Goal: Task Accomplishment & Management: Manage account settings

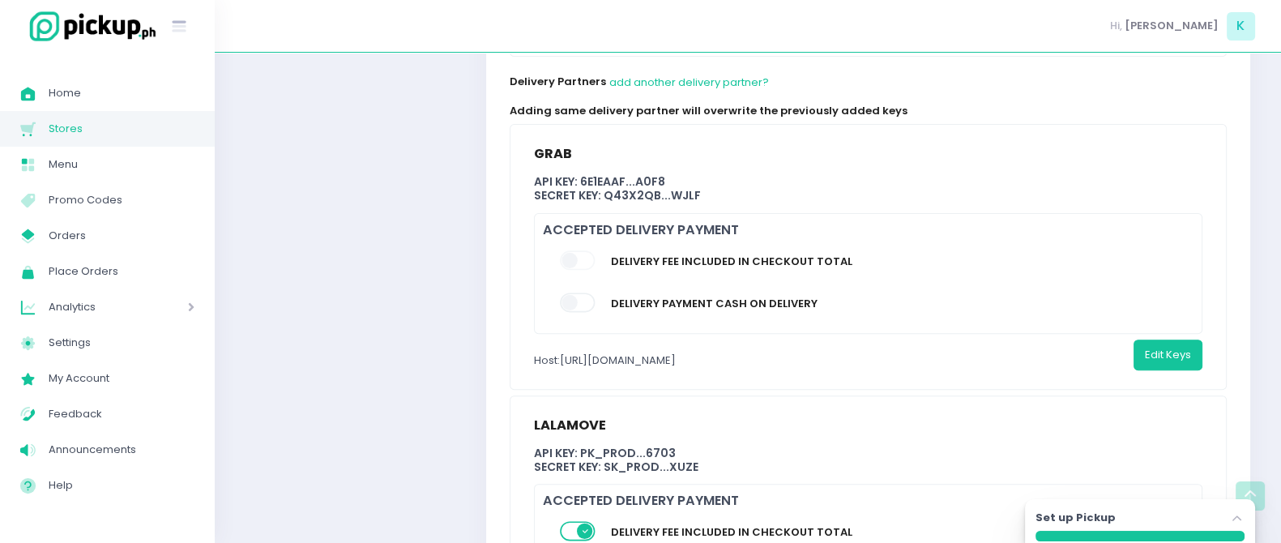
scroll to position [859, 11]
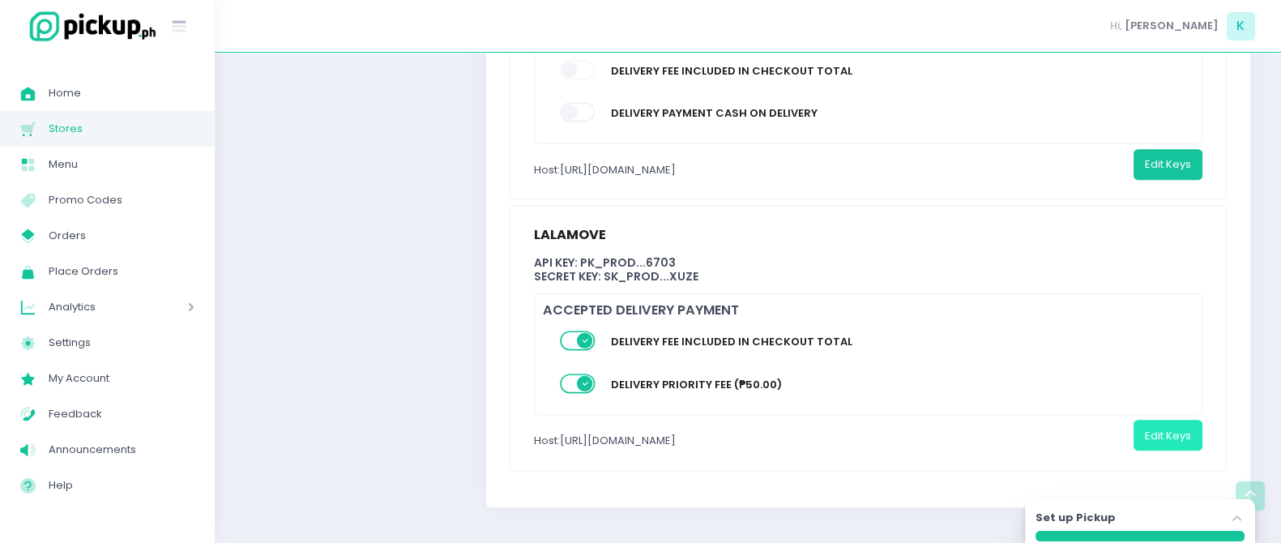
click at [1179, 427] on button "Edit Keys" at bounding box center [1168, 435] width 69 height 31
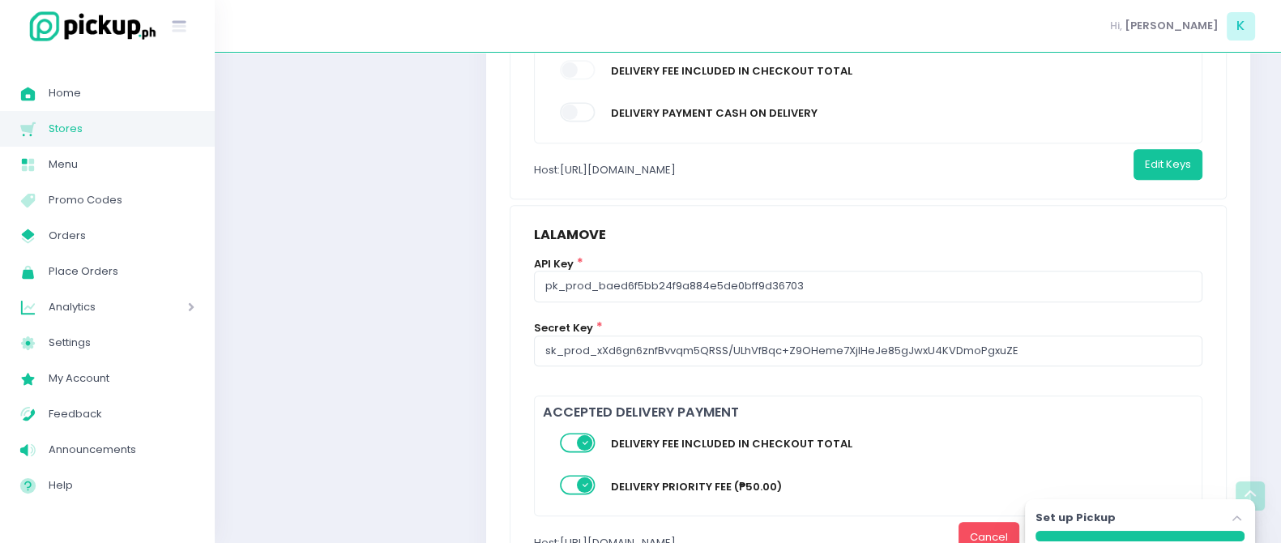
scroll to position [962, 11]
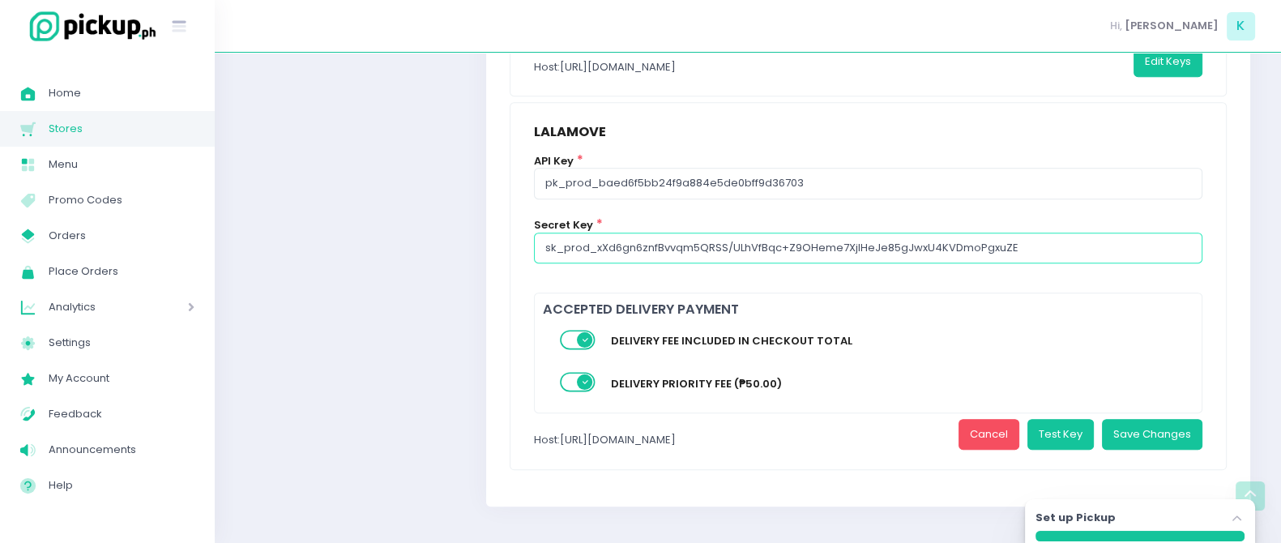
click at [1046, 253] on input "sk_prod_xXd6gn6znfBvvqm5QRSS/ULhVfBqc+Z9OHeme7XjIHeJe85gJwxU4KVDmoPgxuZE" at bounding box center [868, 248] width 668 height 31
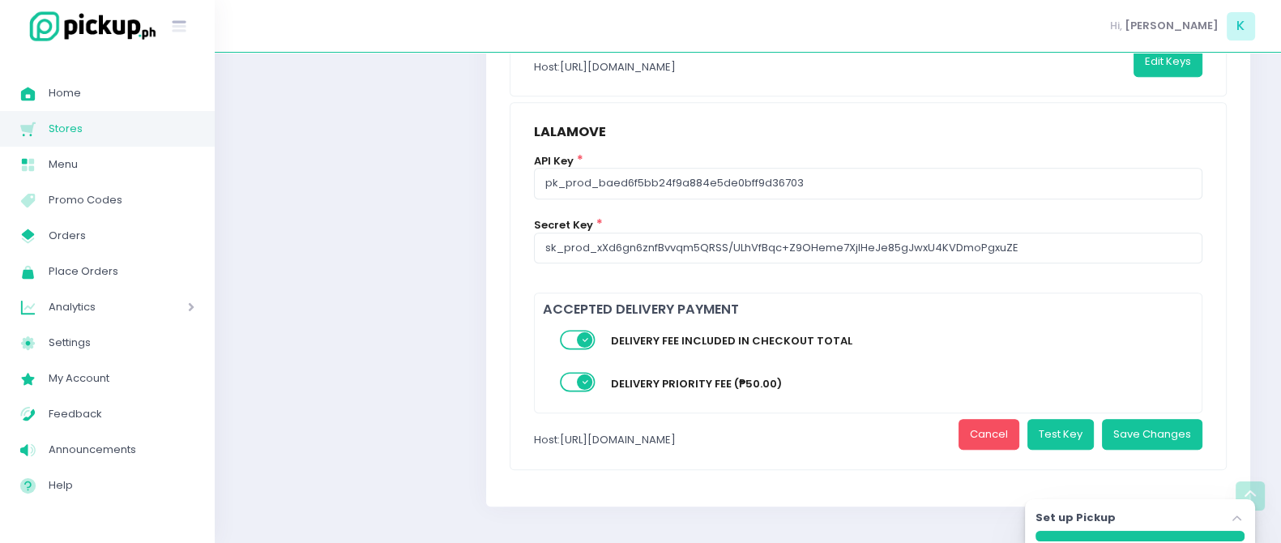
click at [676, 439] on div "Host: [URL][DOMAIN_NAME]" at bounding box center [605, 440] width 142 height 42
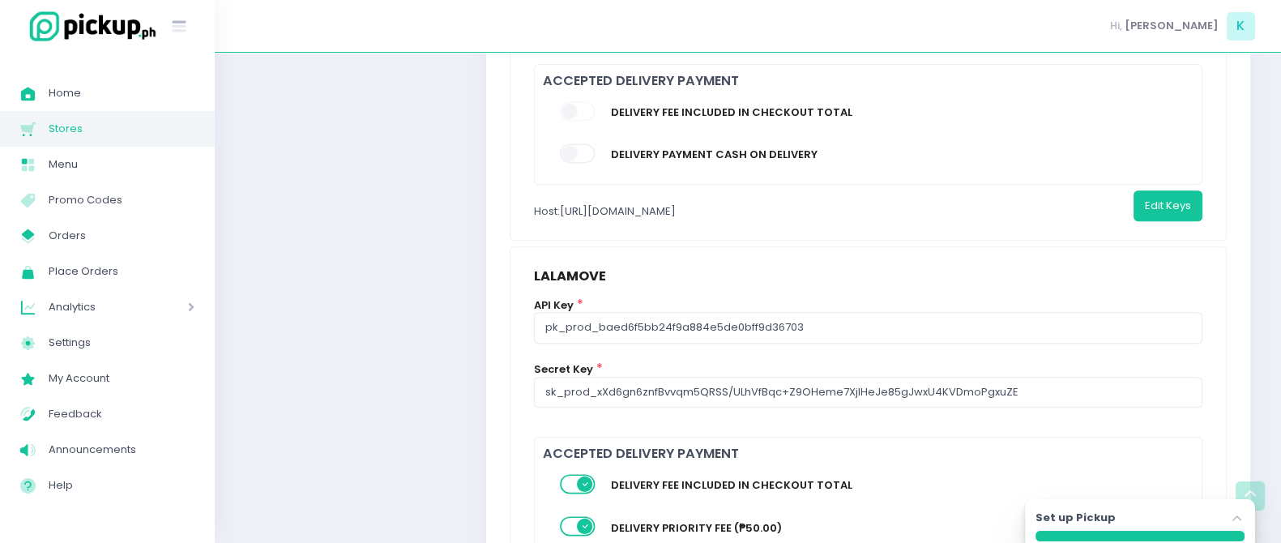
scroll to position [808, 11]
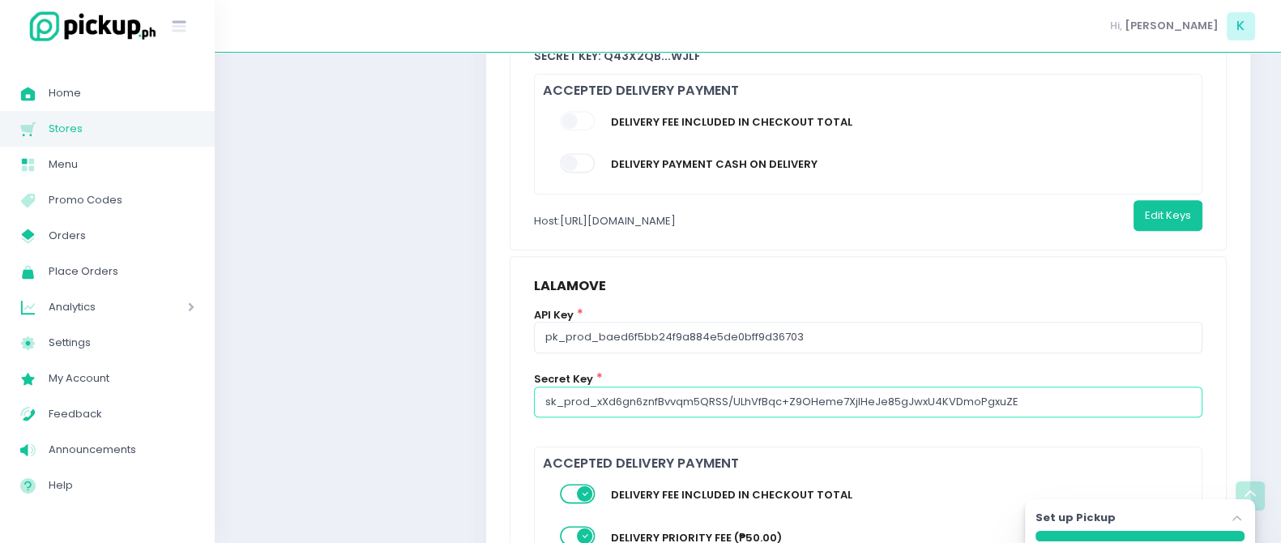
click at [774, 407] on input "sk_prod_xXd6gn6znfBvvqm5QRSS/ULhVfBqc+Z9OHeme7XjIHeJe85gJwxU4KVDmoPgxuZE" at bounding box center [868, 402] width 668 height 31
click at [562, 401] on input "sk_prod_xXd6gn6znfBvvqm5QRSS/ULhVfBqc+Z9OHeme7XjIHeJe85gJwxU4KVDmoPgxuZE" at bounding box center [868, 402] width 668 height 31
click at [419, 324] on div "Store Settings Store Logo Homepage Title Theme Colours About Us Content Home Pa…" at bounding box center [346, 1] width 262 height 1359
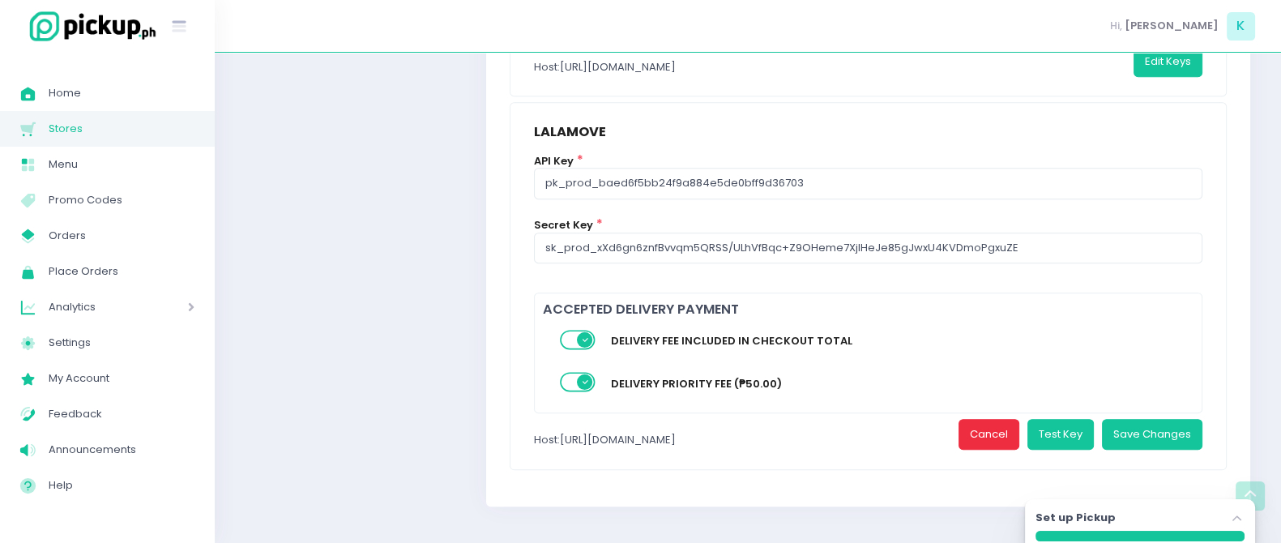
click at [968, 432] on button "Cancel" at bounding box center [989, 434] width 61 height 31
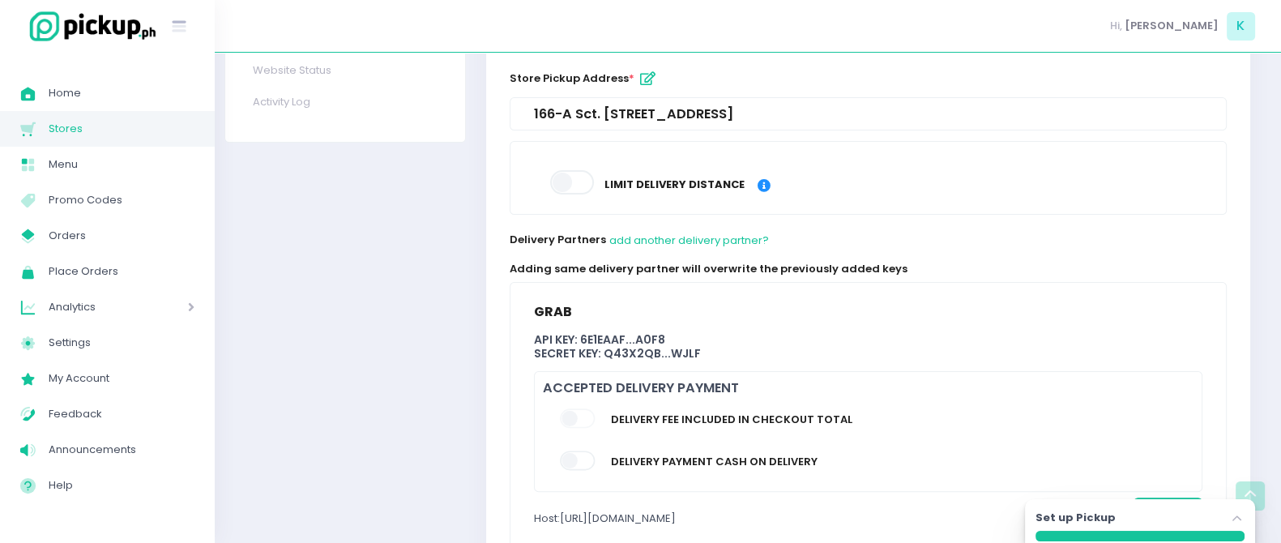
scroll to position [515, 11]
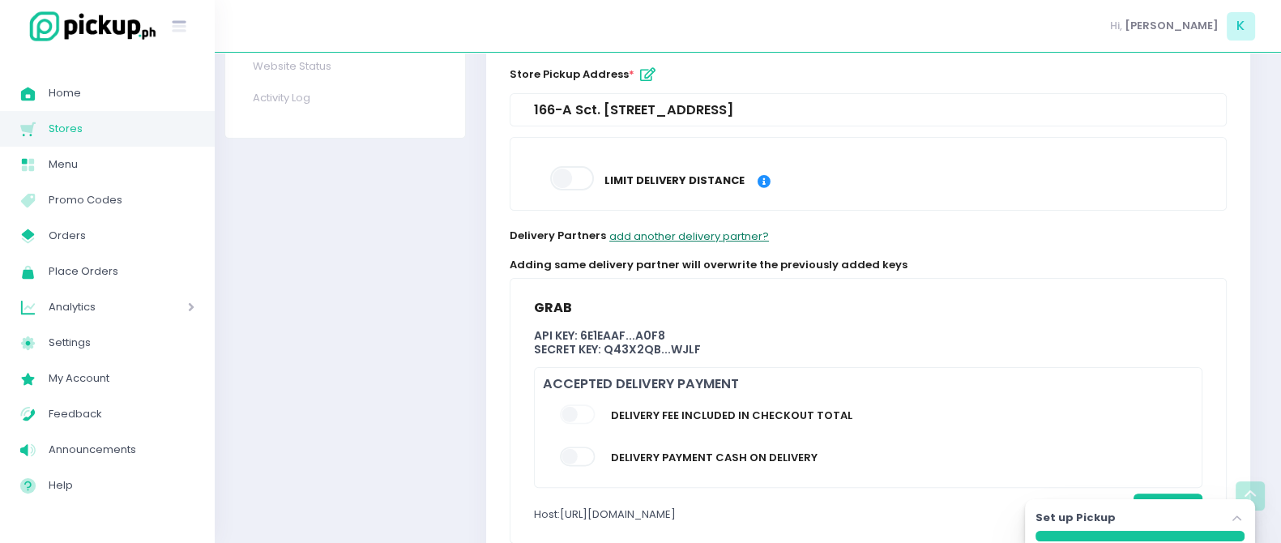
click at [686, 225] on button "add another delivery partner?" at bounding box center [689, 236] width 161 height 31
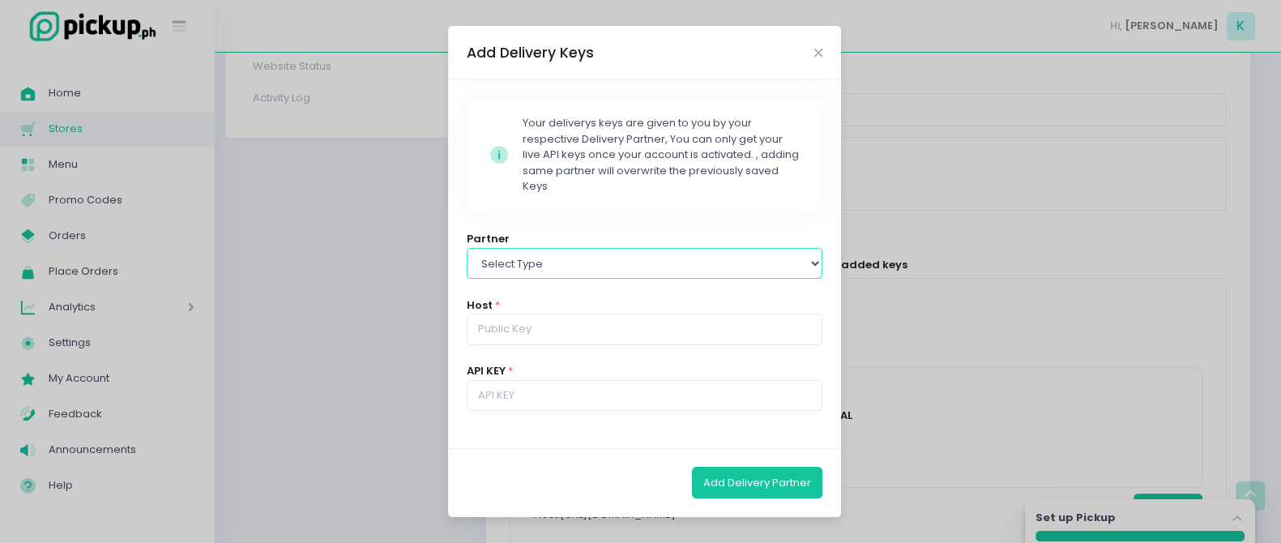
click at [605, 259] on select "Select type Lalamove Mr [PERSON_NAME] Grab" at bounding box center [645, 263] width 357 height 31
select select "lalamove"
click at [467, 248] on select "Select type Lalamove Mr [PERSON_NAME] Grab" at bounding box center [645, 263] width 357 height 31
type input "[URL][DOMAIN_NAME]"
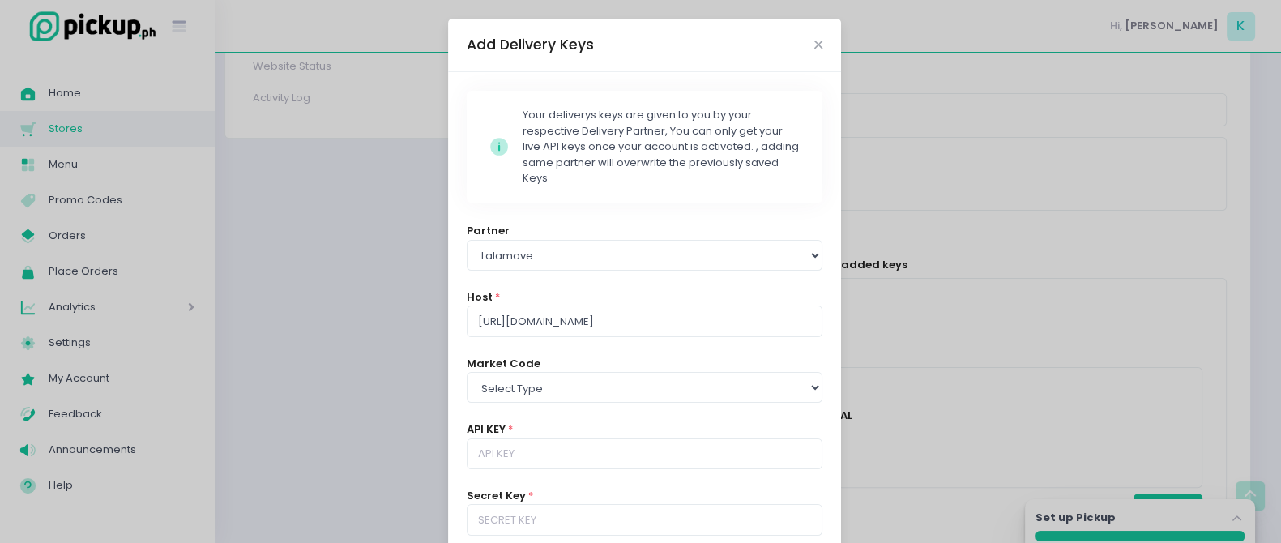
click at [818, 45] on div "Add Delivery Keys" at bounding box center [644, 45] width 393 height 53
click at [815, 45] on icon "Close" at bounding box center [819, 45] width 8 height 12
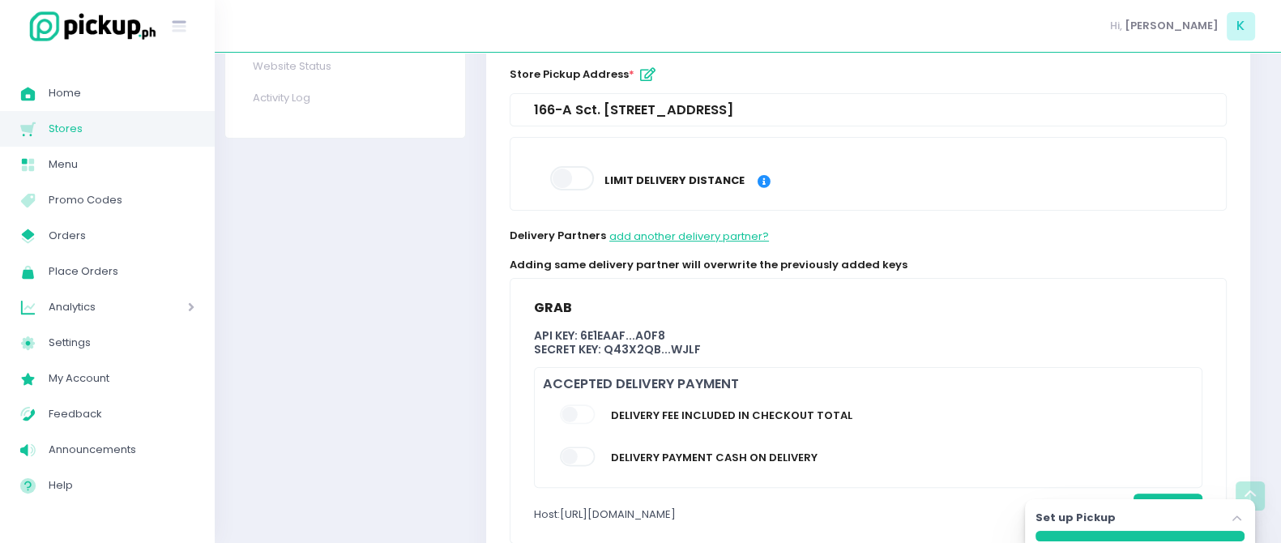
scroll to position [859, 11]
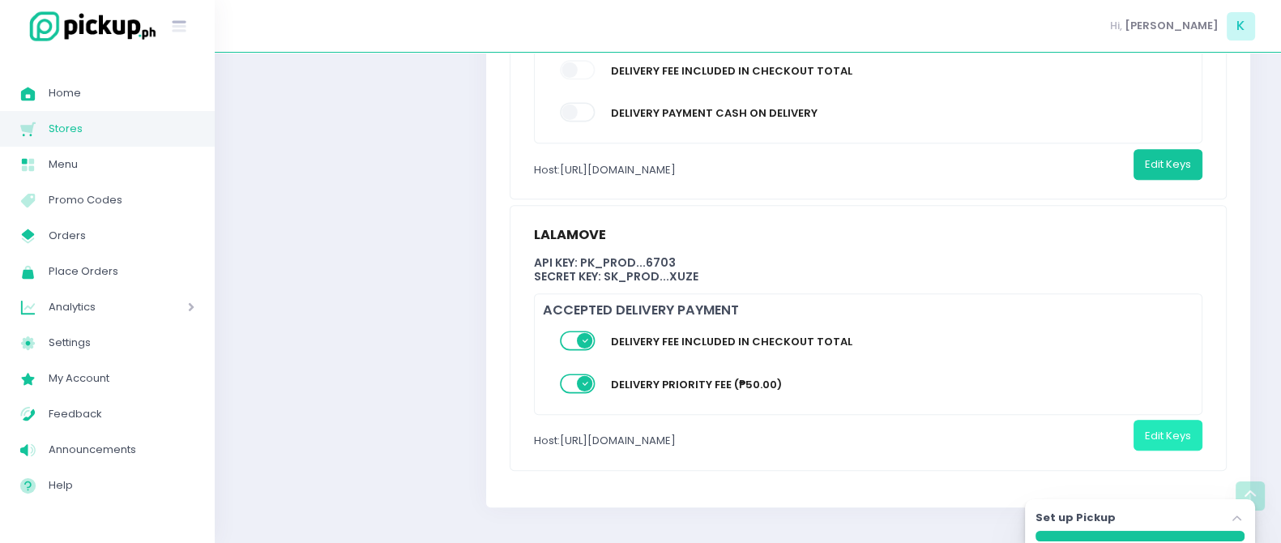
click at [1150, 425] on button "Edit Keys" at bounding box center [1168, 435] width 69 height 31
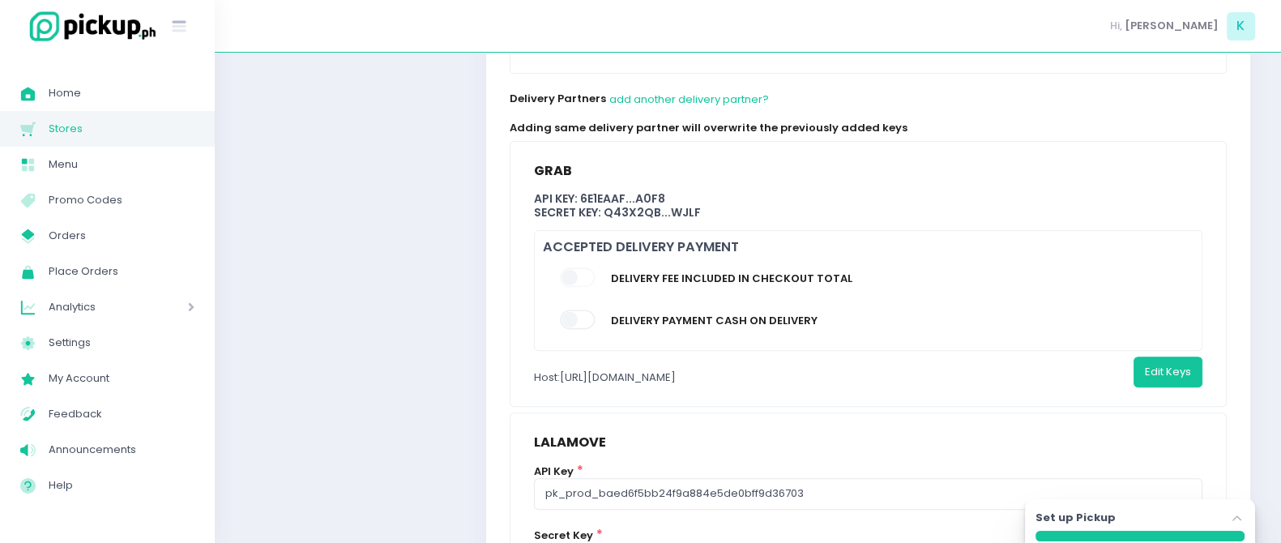
scroll to position [962, 11]
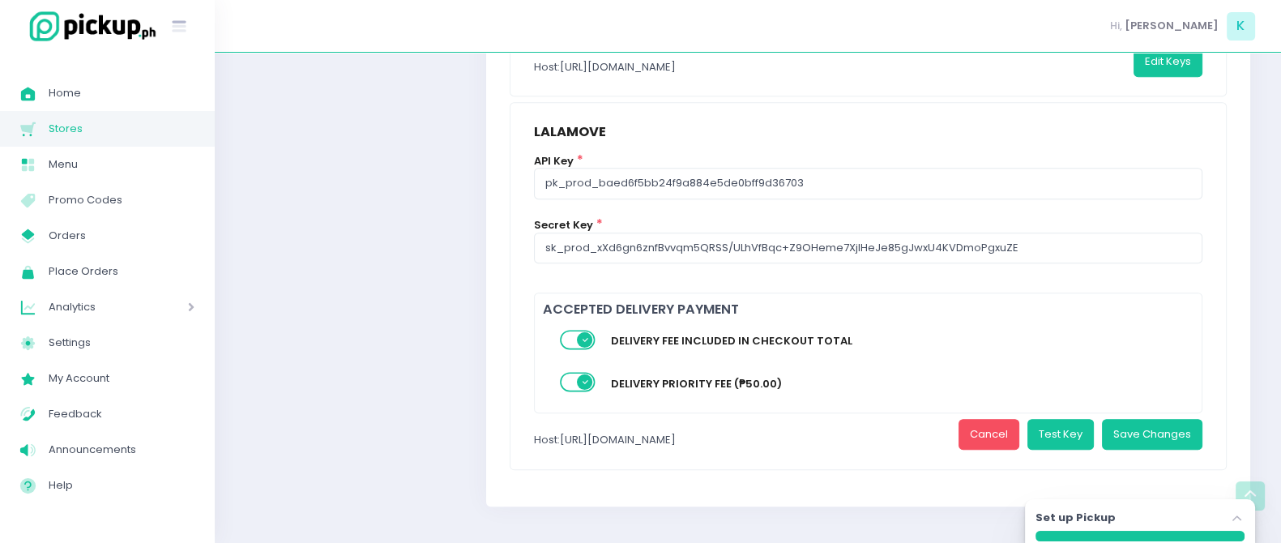
click at [586, 330] on span at bounding box center [578, 339] width 37 height 19
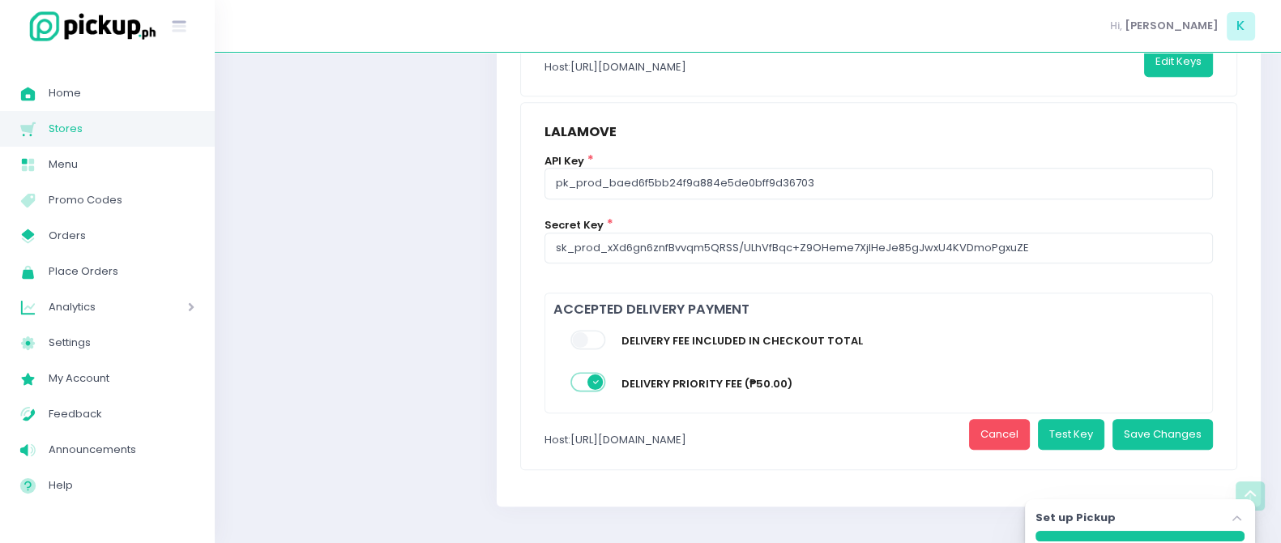
click at [584, 378] on span at bounding box center [589, 382] width 37 height 19
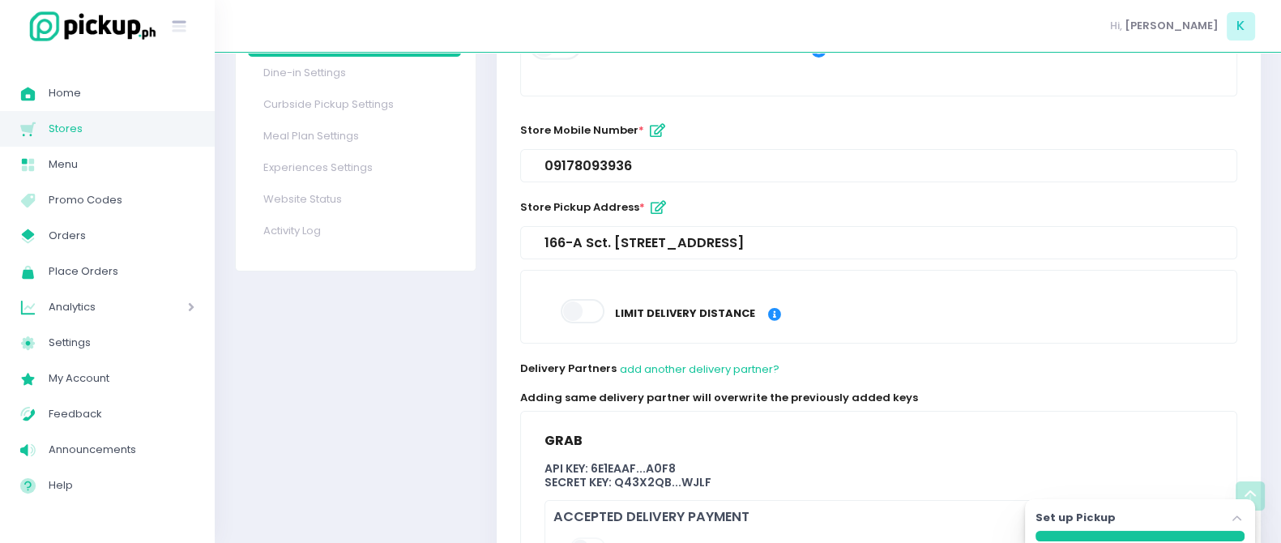
scroll to position [383, 0]
click at [665, 355] on button "add another delivery partner?" at bounding box center [699, 368] width 161 height 31
select select "lalamove"
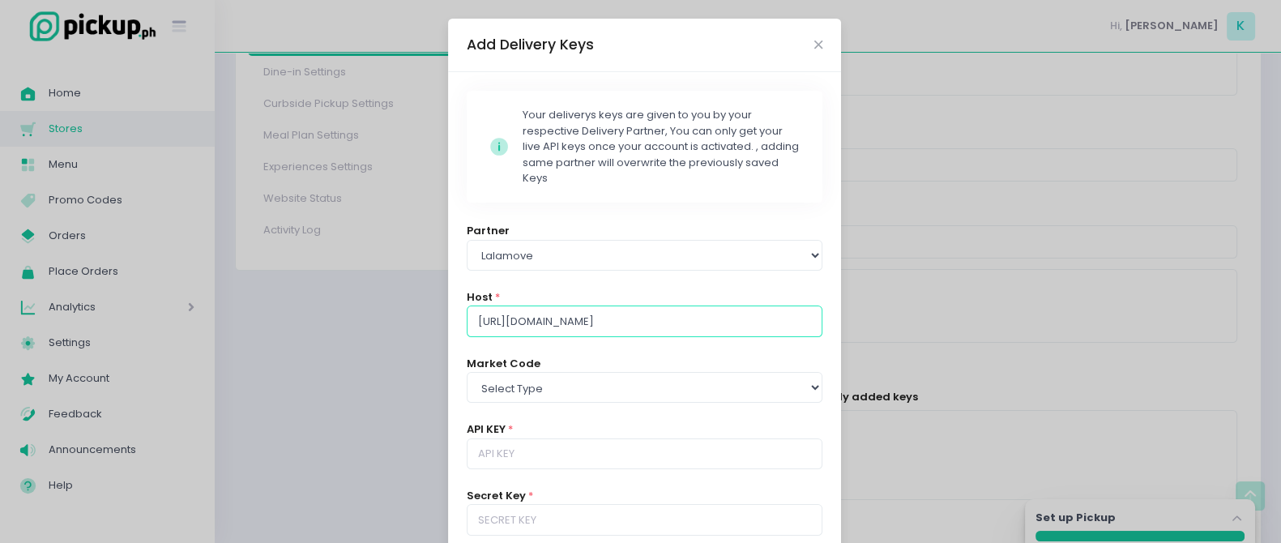
click at [585, 322] on input "[URL][DOMAIN_NAME]" at bounding box center [645, 321] width 357 height 31
type input "[URL][DOMAIN_NAME]"
click at [584, 389] on select "Select type PH_CEB PH_MNL PH_PAM" at bounding box center [645, 387] width 357 height 31
click at [467, 372] on select "Select type PH_CEB PH_MNL PH_PAM" at bounding box center [645, 387] width 357 height 31
click at [571, 395] on select "Select type PH_CEB PH_MNL PH_PAM" at bounding box center [645, 387] width 357 height 31
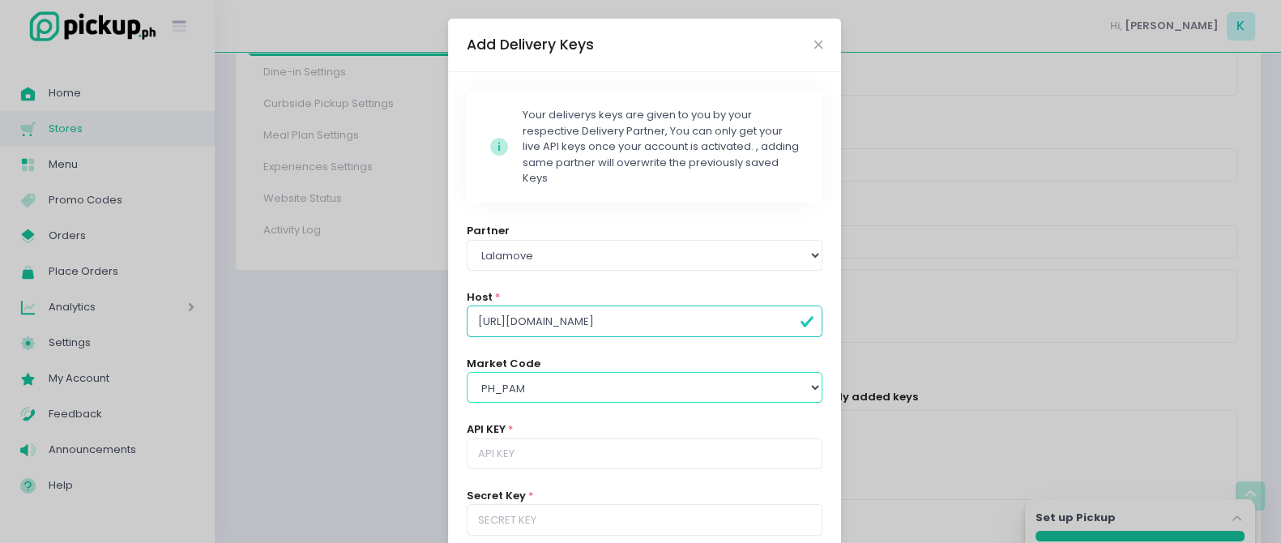
select select "PH_MNL"
click at [467, 372] on select "Select type PH_CEB PH_MNL PH_PAM" at bounding box center [645, 387] width 357 height 31
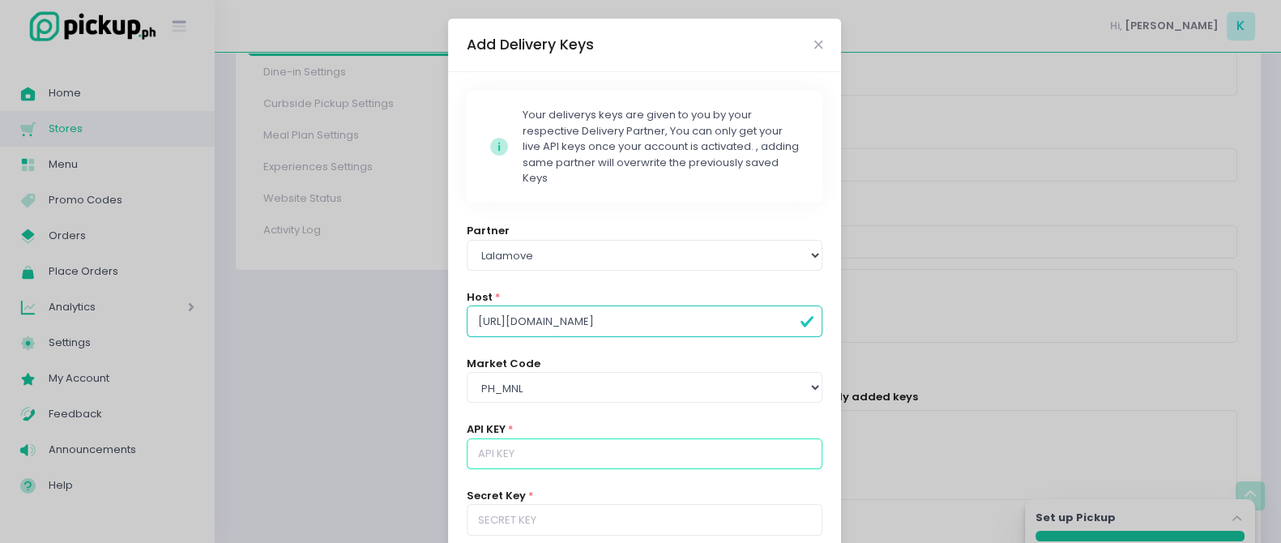
click at [568, 451] on input "text" at bounding box center [645, 453] width 357 height 31
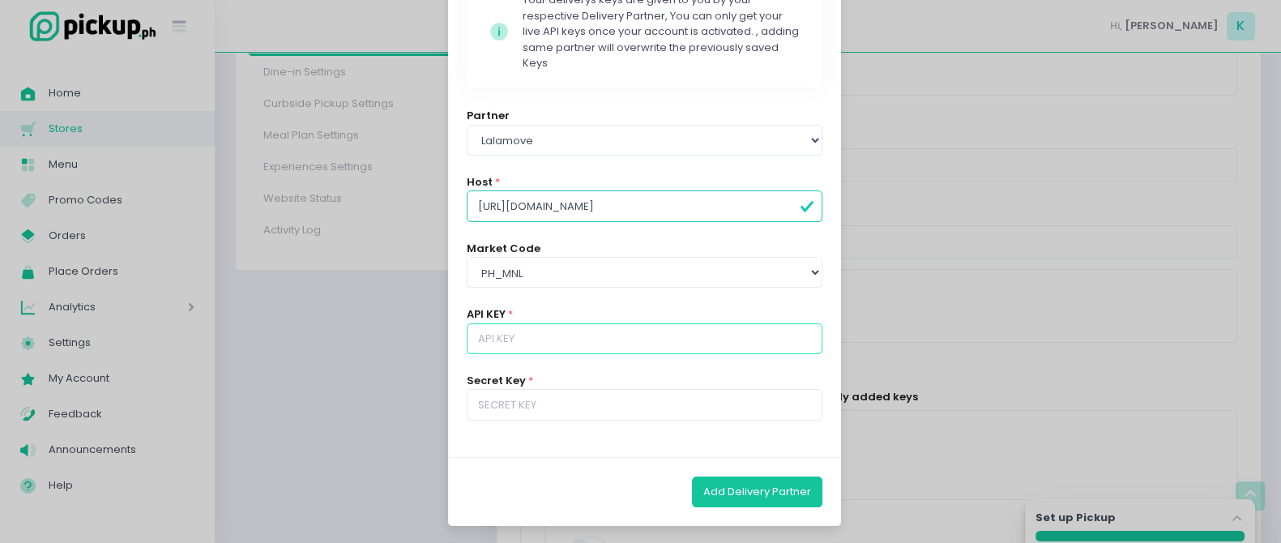
scroll to position [402, 0]
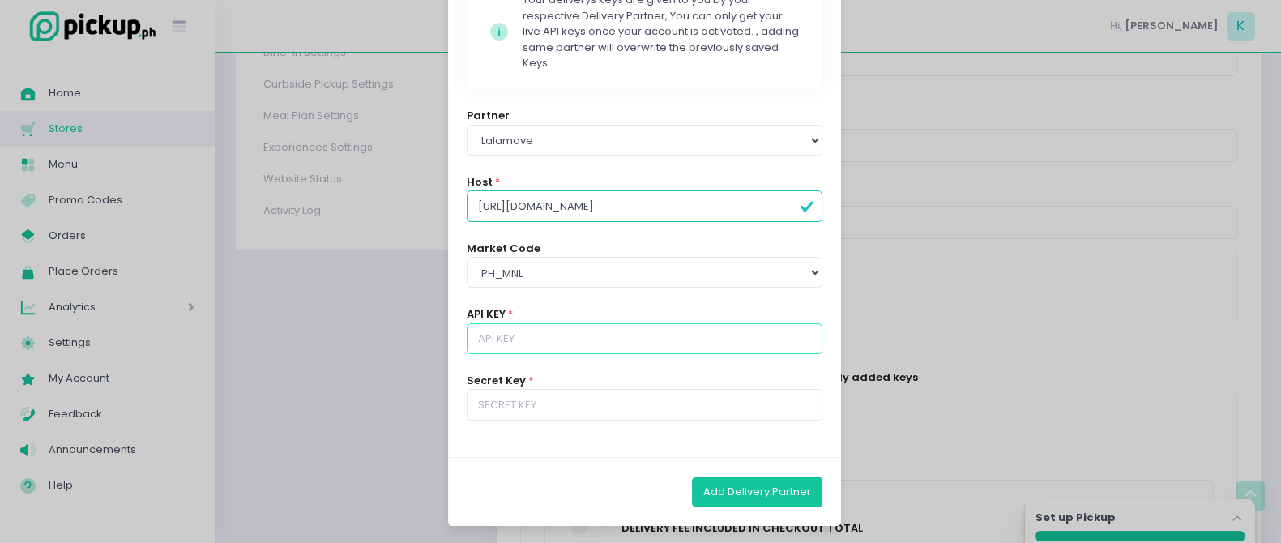
click at [554, 328] on input "text" at bounding box center [645, 338] width 357 height 31
type input "pk_prod_baed6f5bb24f9a884e5de0bff9d36703"
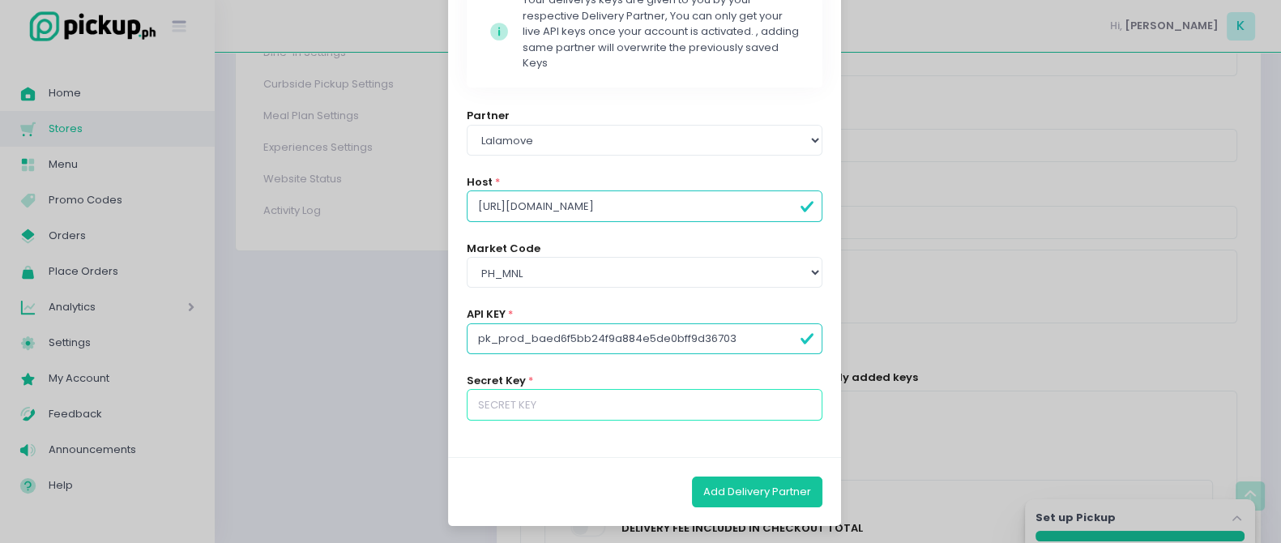
click at [534, 413] on input "text" at bounding box center [645, 404] width 357 height 31
type input "sk_prod_xXd6gn6znfBvvqm5QRSS/ULhVfBqc+Z9OHeme7XjIHeJe85gJwxU4KVDmoPgxuZE"
click at [712, 486] on button "Add Delivery Partner" at bounding box center [757, 492] width 130 height 31
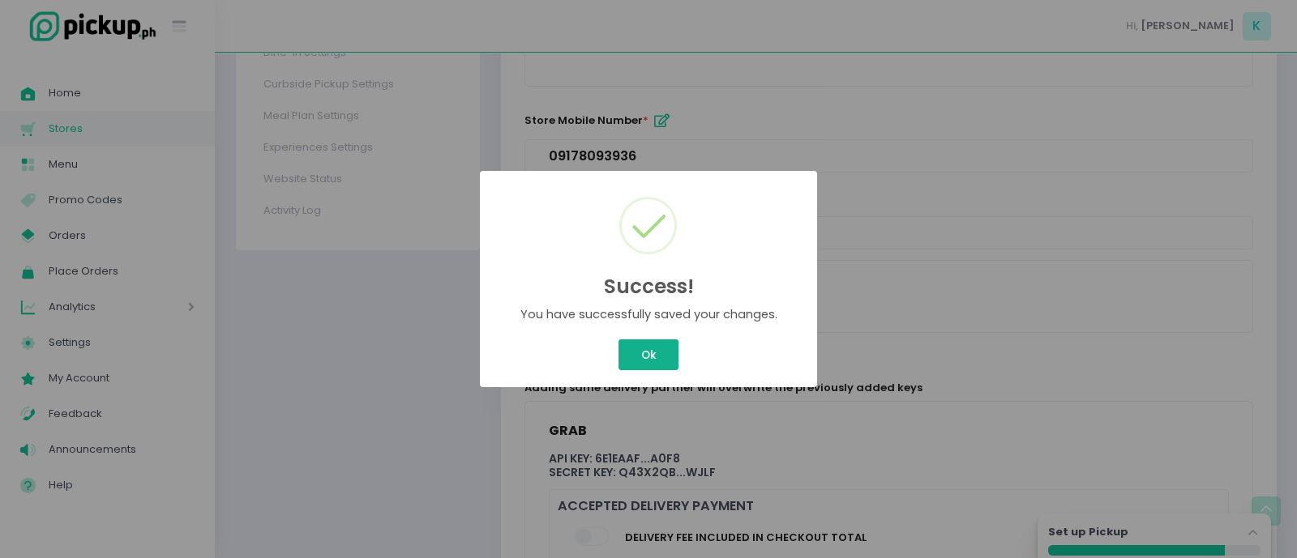
click at [650, 354] on button "Ok" at bounding box center [648, 355] width 60 height 31
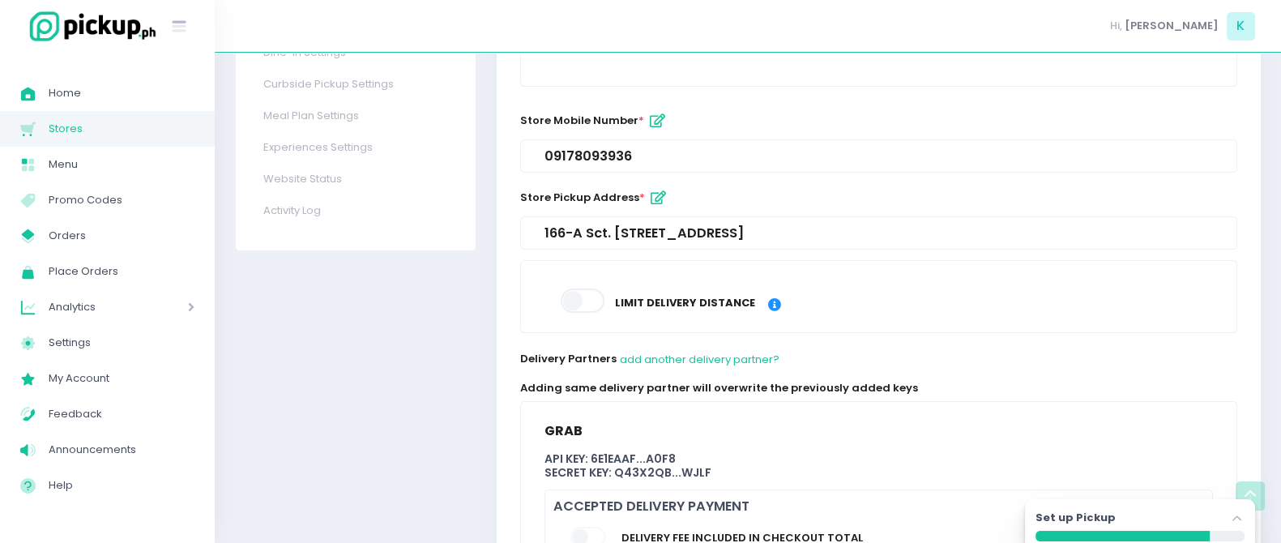
scroll to position [870, 0]
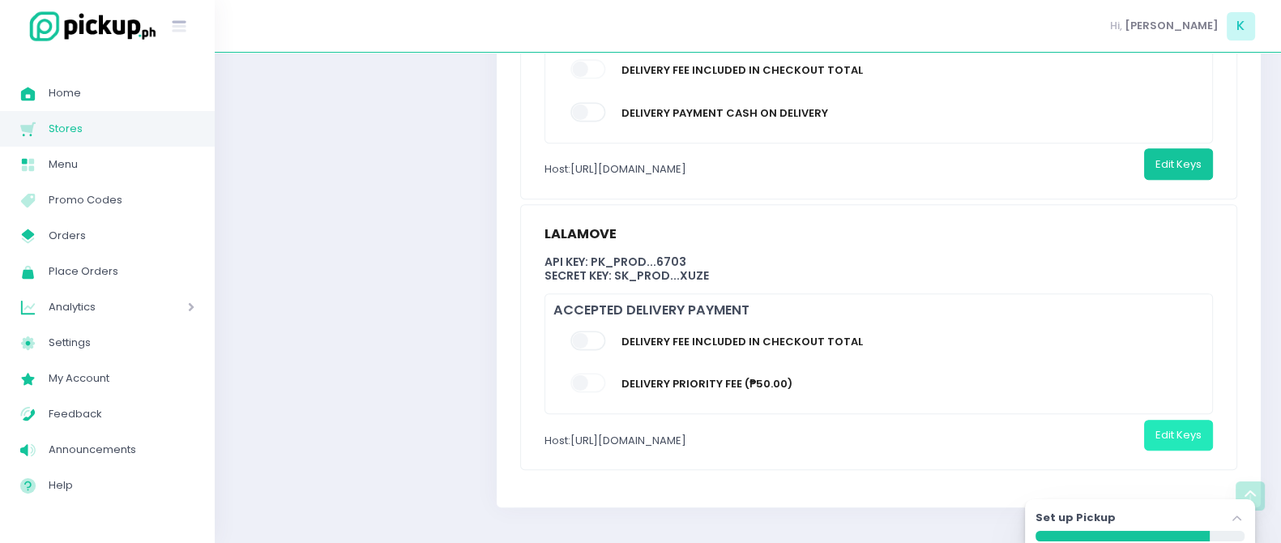
click at [1176, 439] on button "Edit Keys" at bounding box center [1178, 435] width 69 height 31
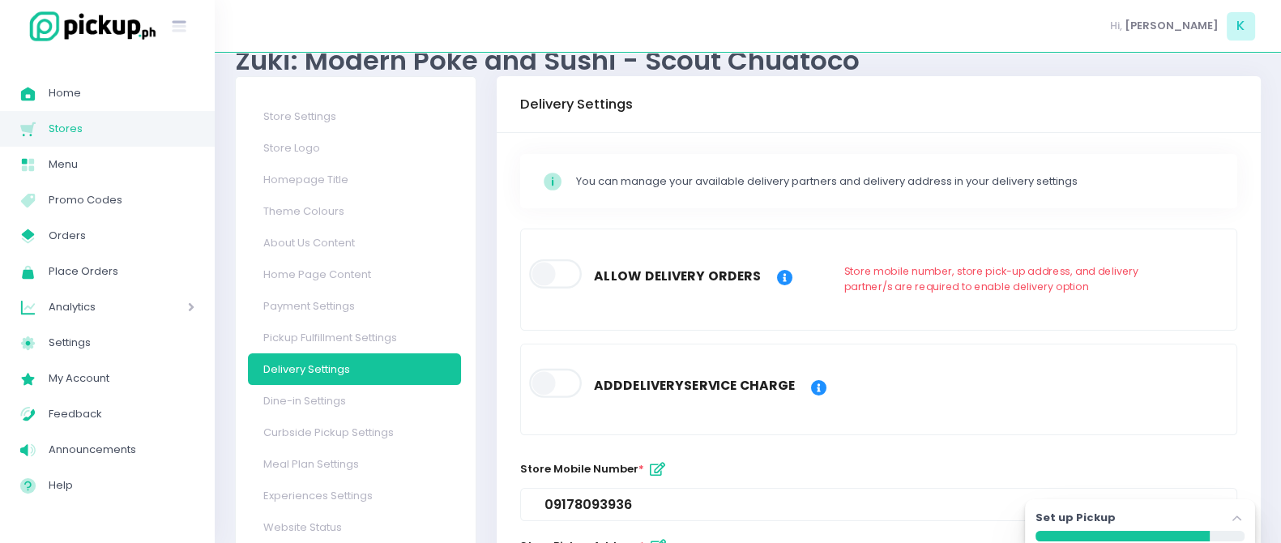
scroll to position [56, 0]
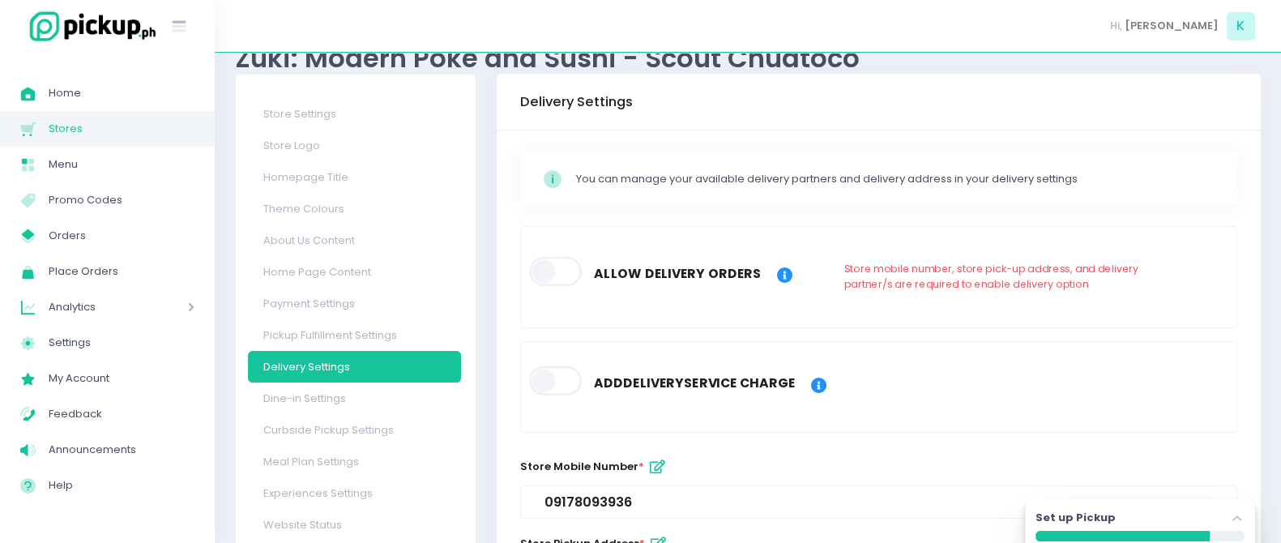
click at [565, 268] on span at bounding box center [556, 271] width 55 height 29
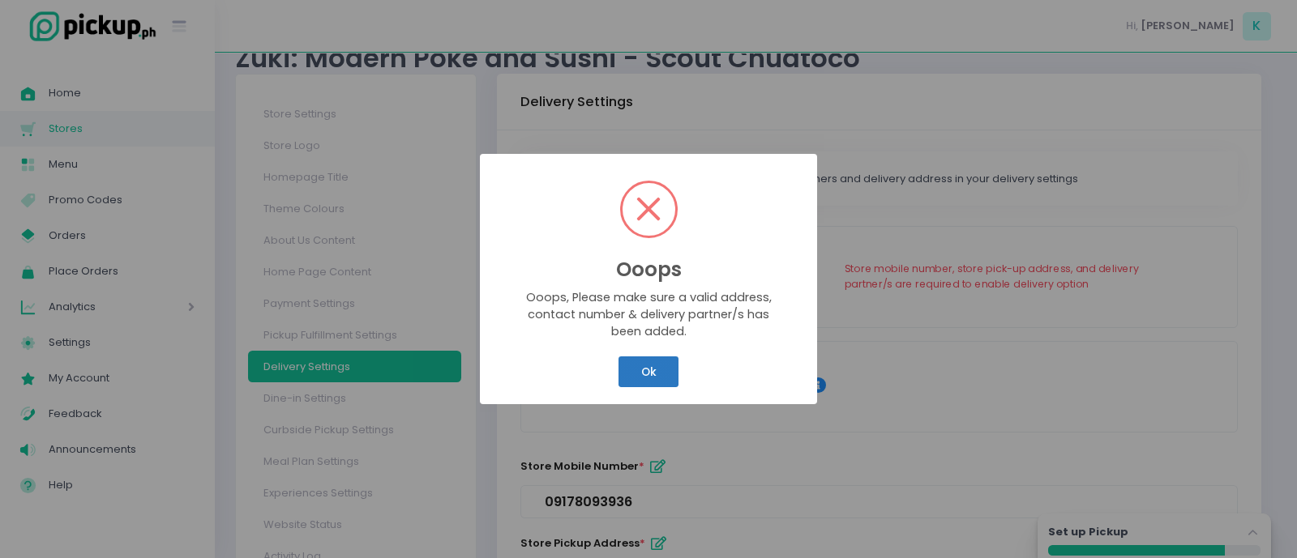
click at [640, 361] on button "Ok" at bounding box center [648, 372] width 60 height 31
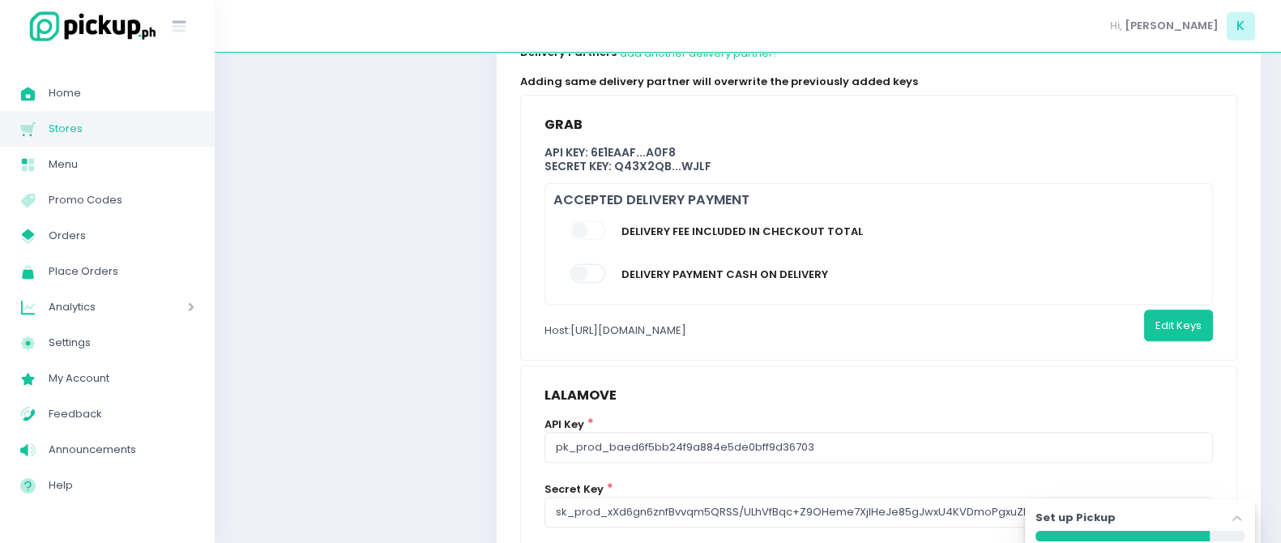
scroll to position [973, 0]
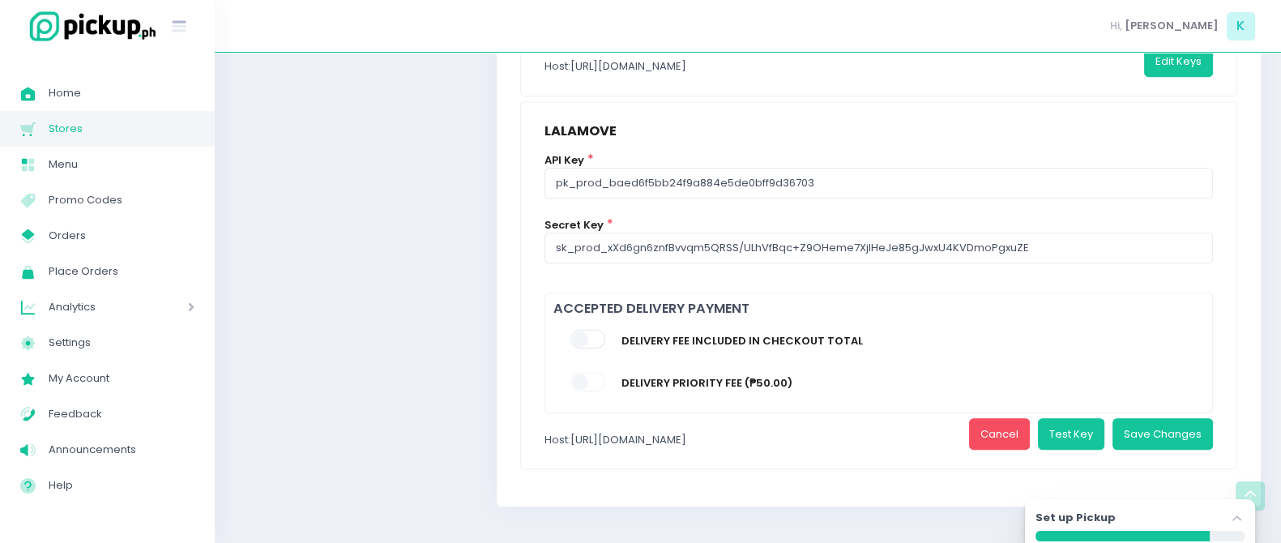
click at [587, 332] on span at bounding box center [589, 339] width 37 height 19
click at [1171, 432] on button "Save Changes" at bounding box center [1163, 433] width 100 height 31
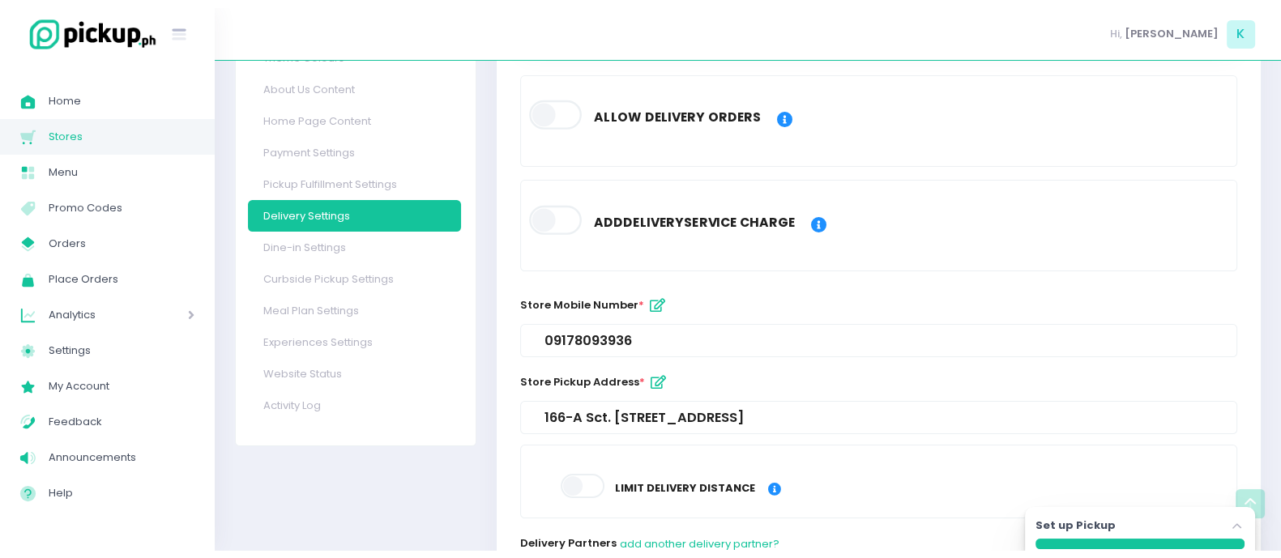
scroll to position [0, 0]
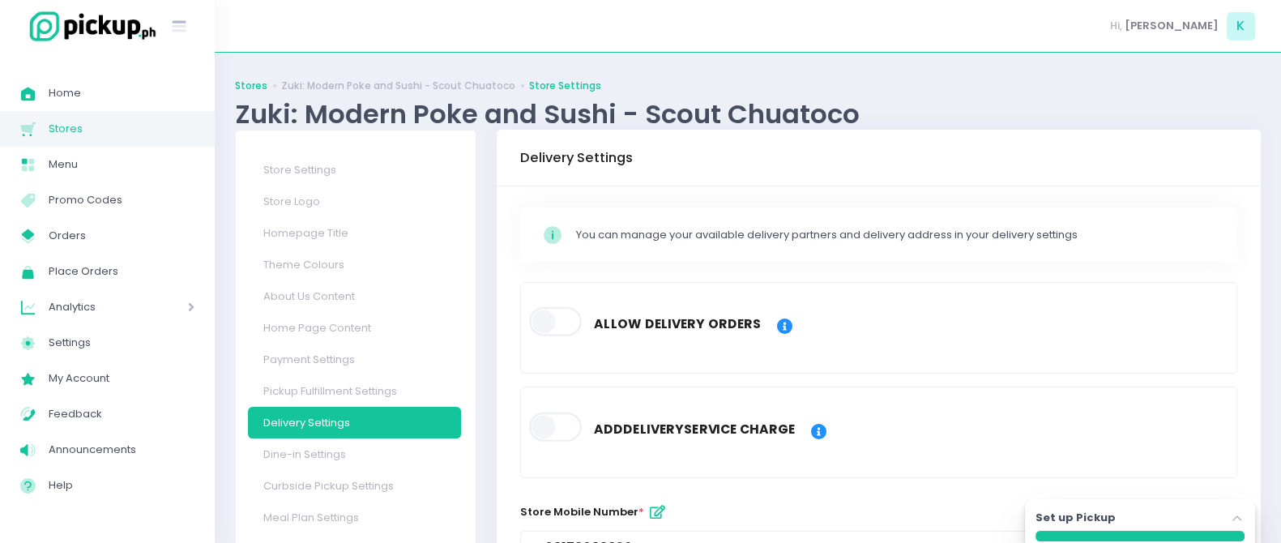
click at [247, 88] on link "Stores" at bounding box center [251, 86] width 32 height 15
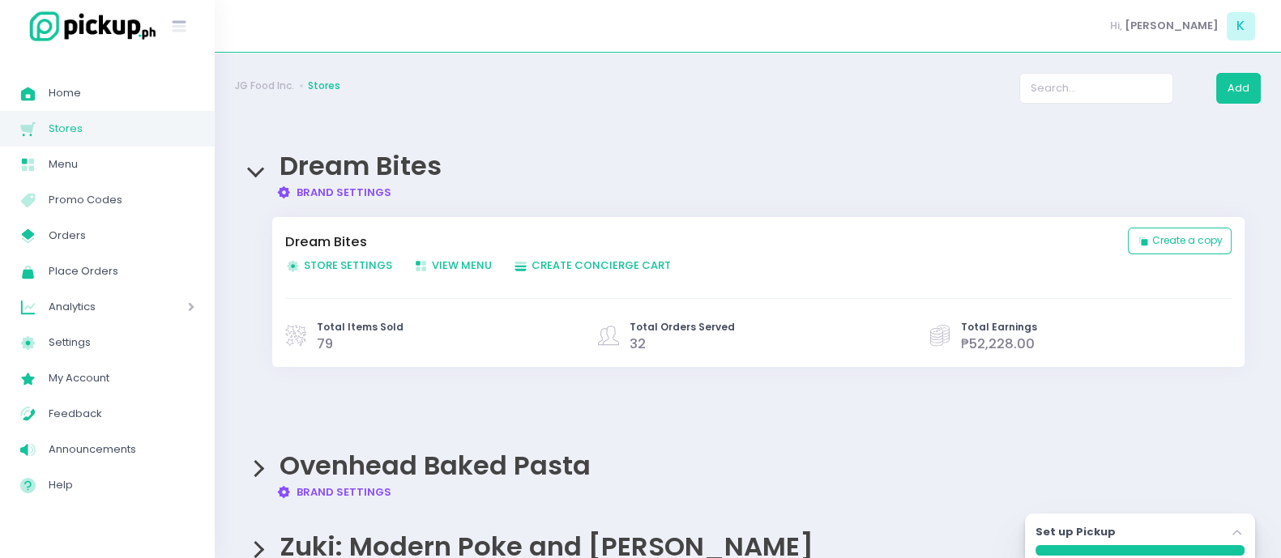
click at [312, 261] on span "Store Settings Created with Sketch. Store Settings" at bounding box center [338, 265] width 107 height 15
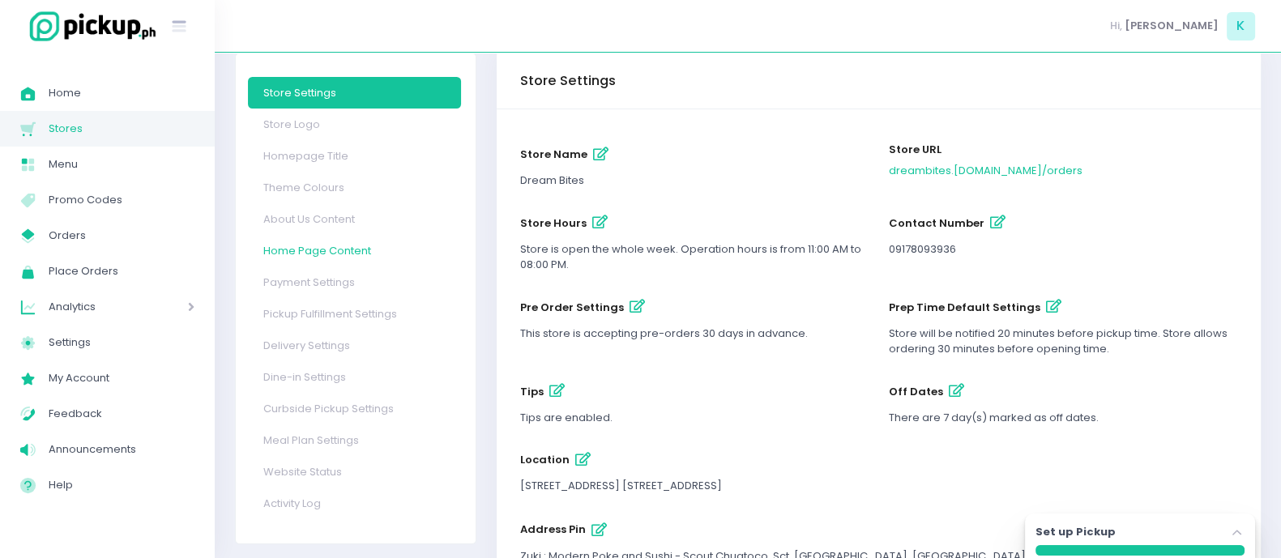
scroll to position [79, 0]
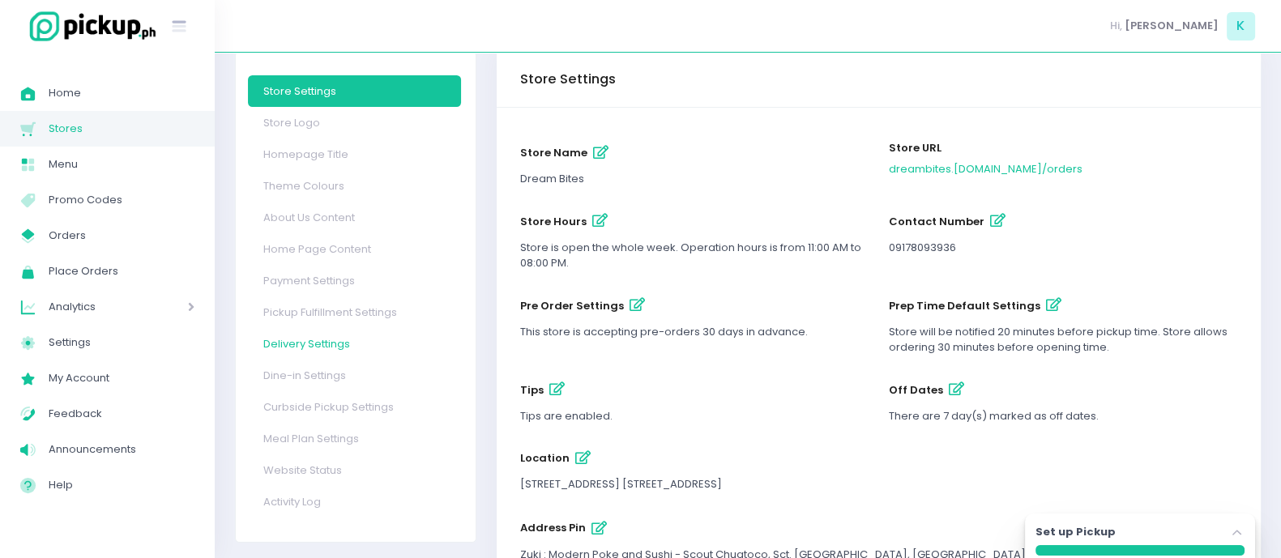
click at [335, 346] on link "Delivery Settings" at bounding box center [354, 344] width 213 height 32
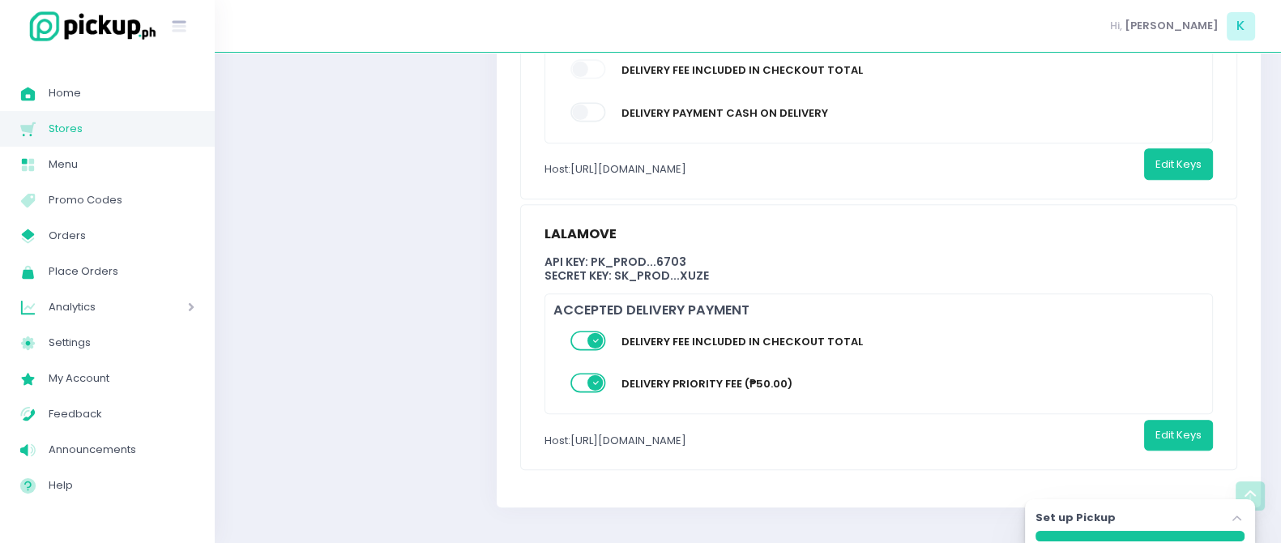
scroll to position [874, 0]
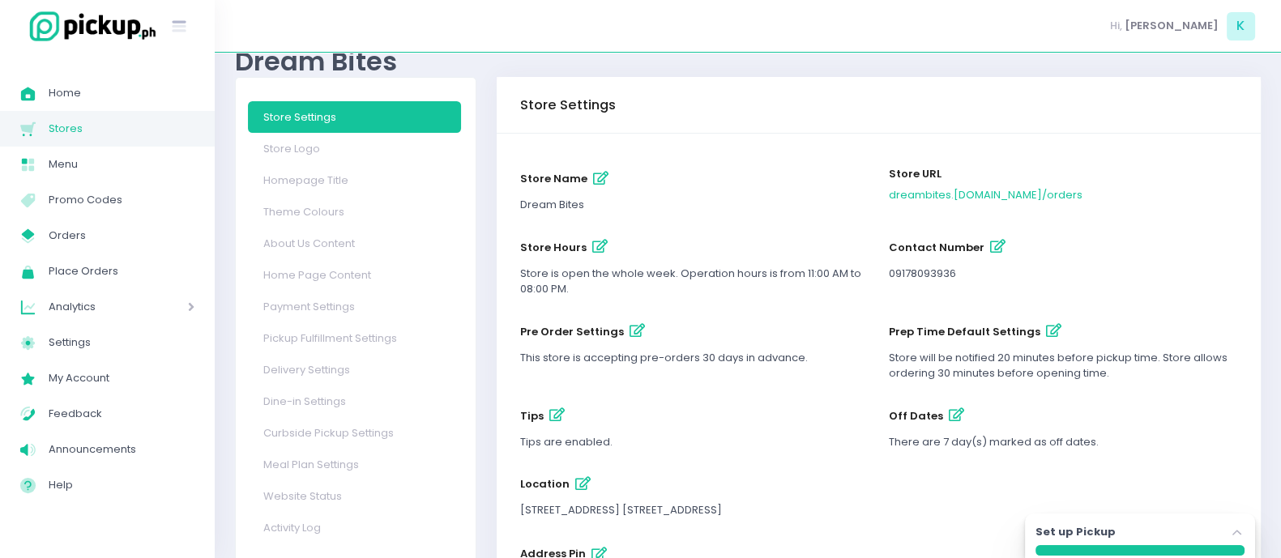
scroll to position [143, 0]
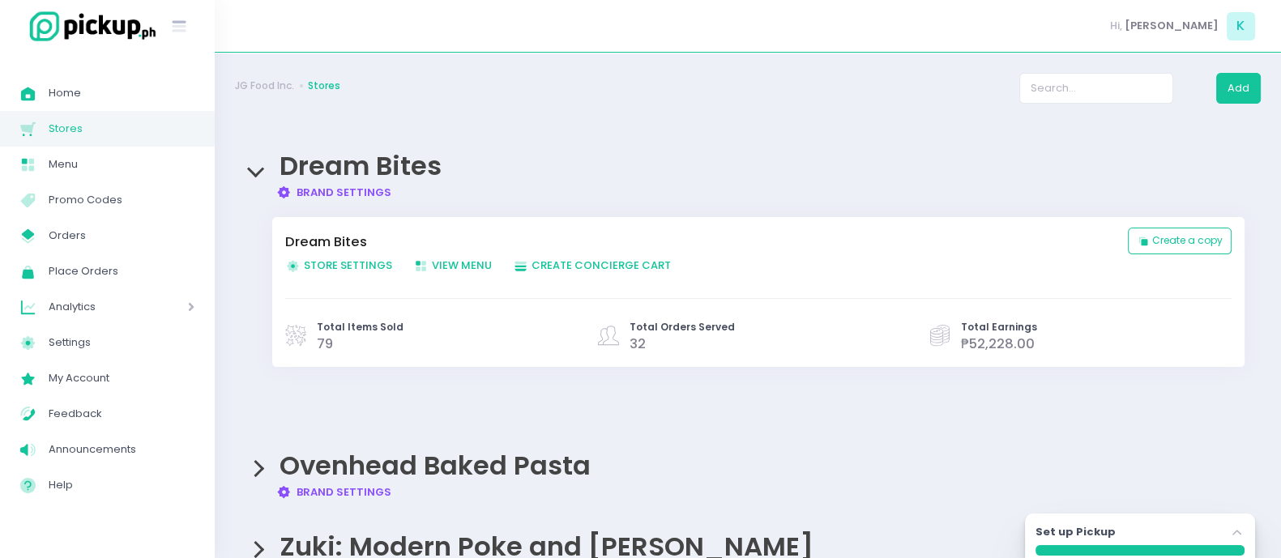
scroll to position [59, 0]
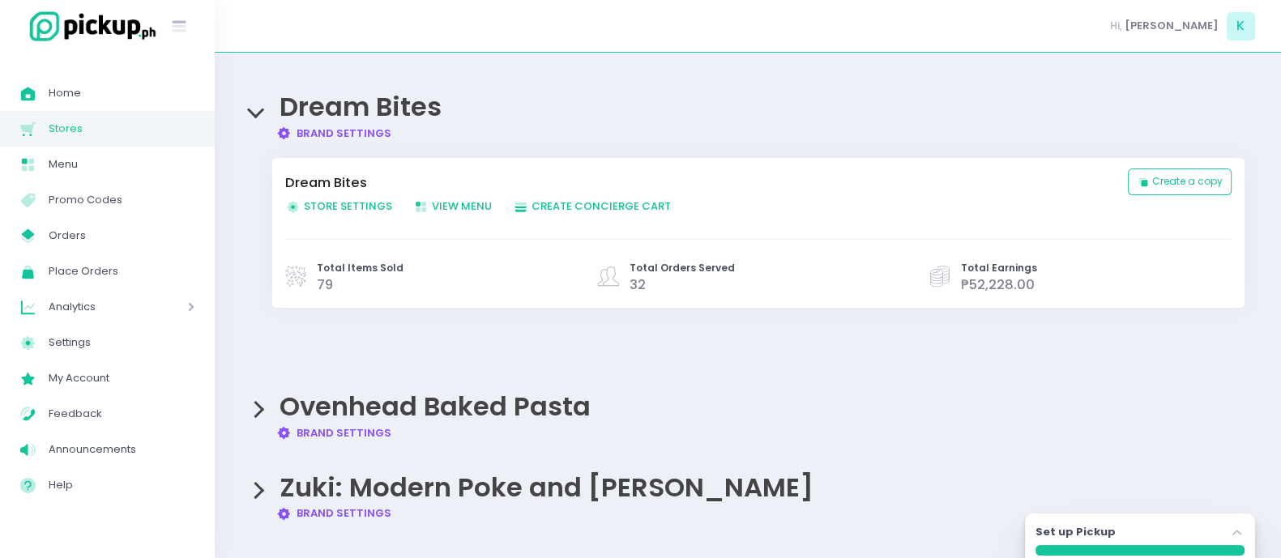
click at [255, 394] on div "Ovenhead Baked Pasta Brand Settings Created with Sketch. Brand Settings" at bounding box center [748, 408] width 1026 height 65
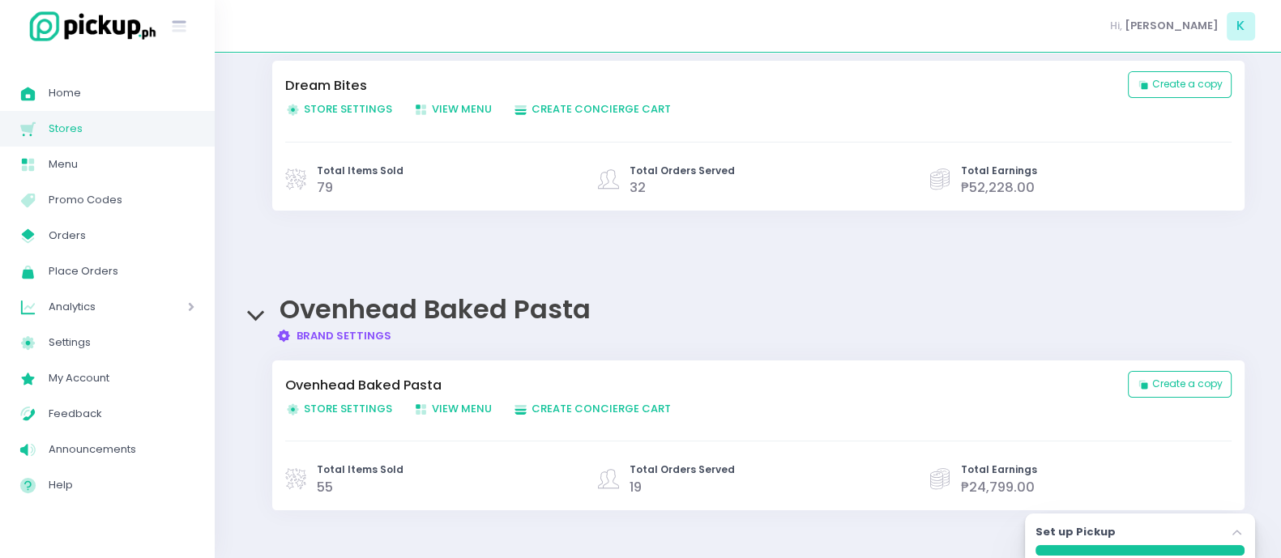
scroll to position [158, 0]
click at [336, 407] on span "Store Settings Created with Sketch. Store Settings" at bounding box center [338, 407] width 107 height 15
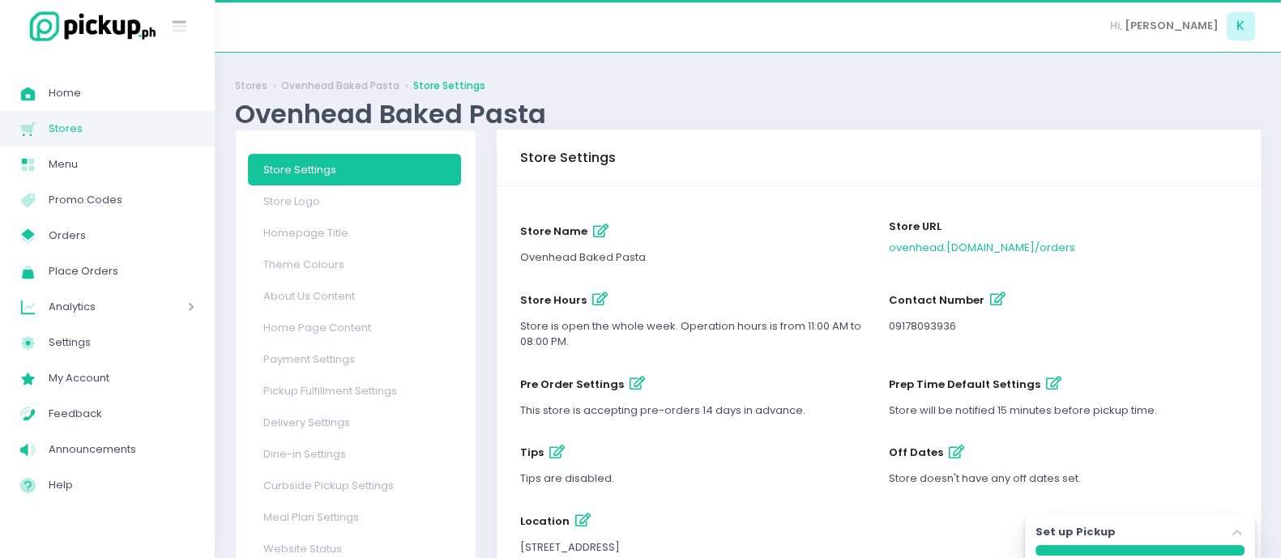
scroll to position [128, 0]
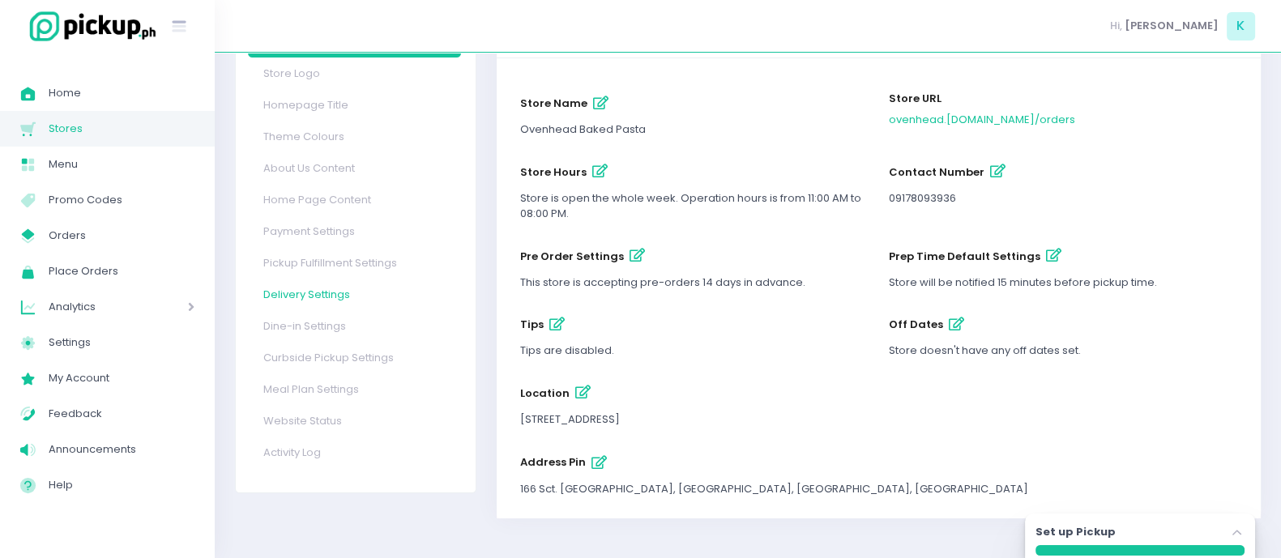
click at [293, 295] on link "Delivery Settings" at bounding box center [354, 295] width 213 height 32
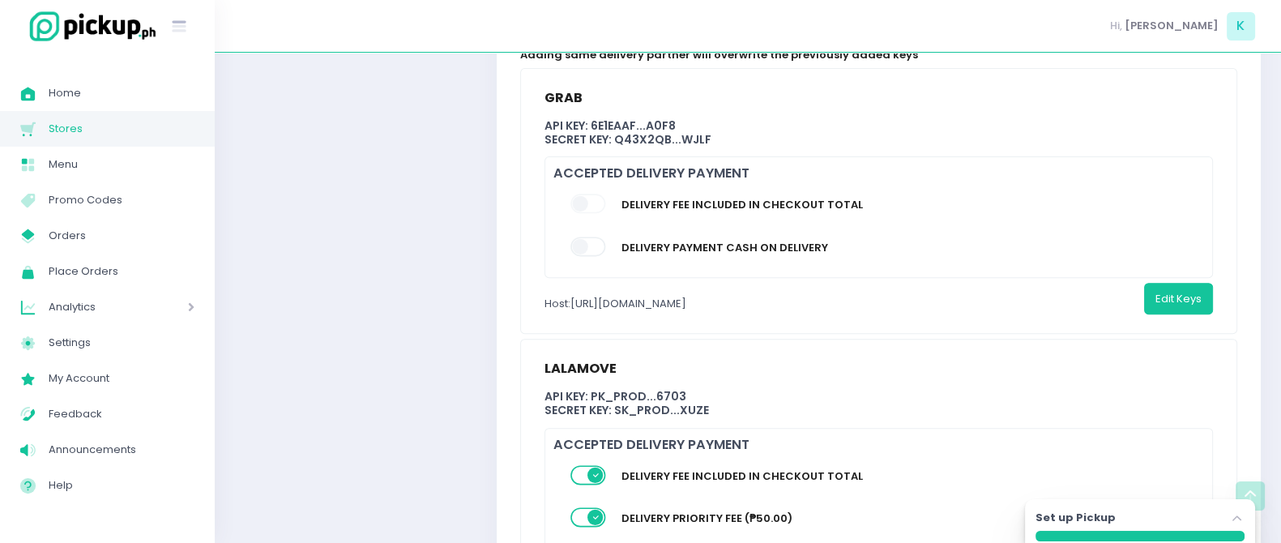
scroll to position [859, 0]
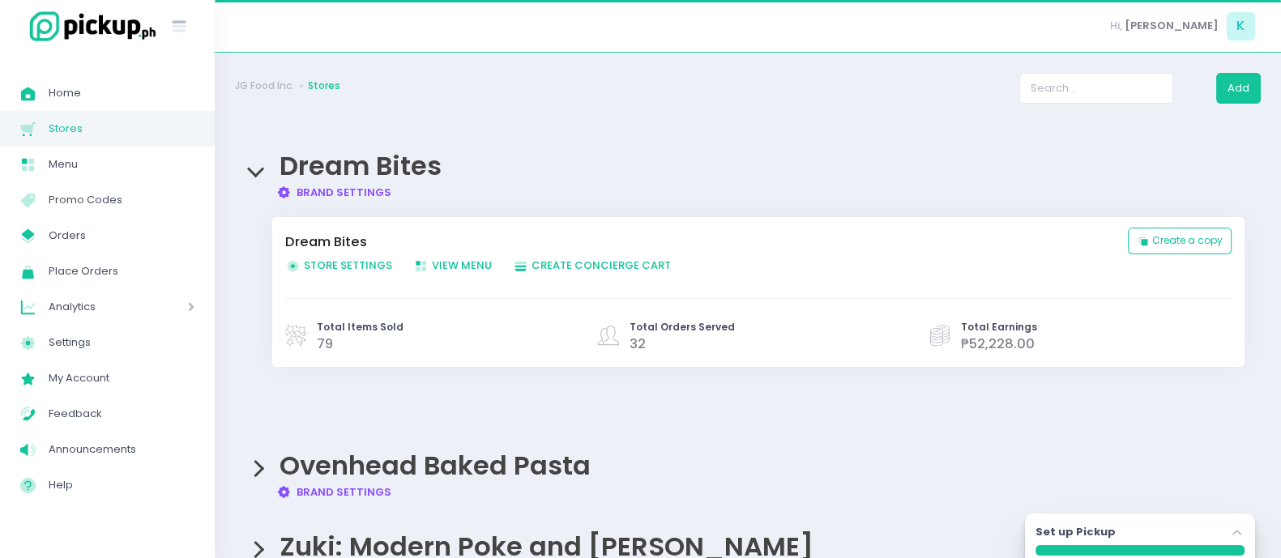
scroll to position [59, 0]
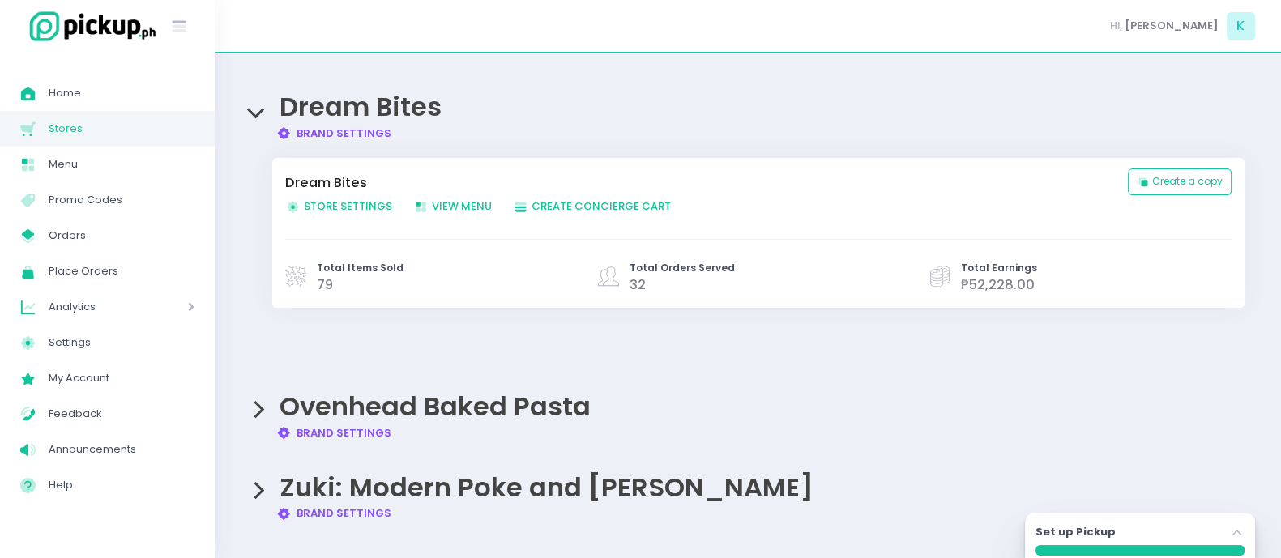
click at [259, 492] on div "Zuki: Modern Poke and Sushi Brand Settings Created with Sketch. Brand Settings" at bounding box center [748, 489] width 1026 height 65
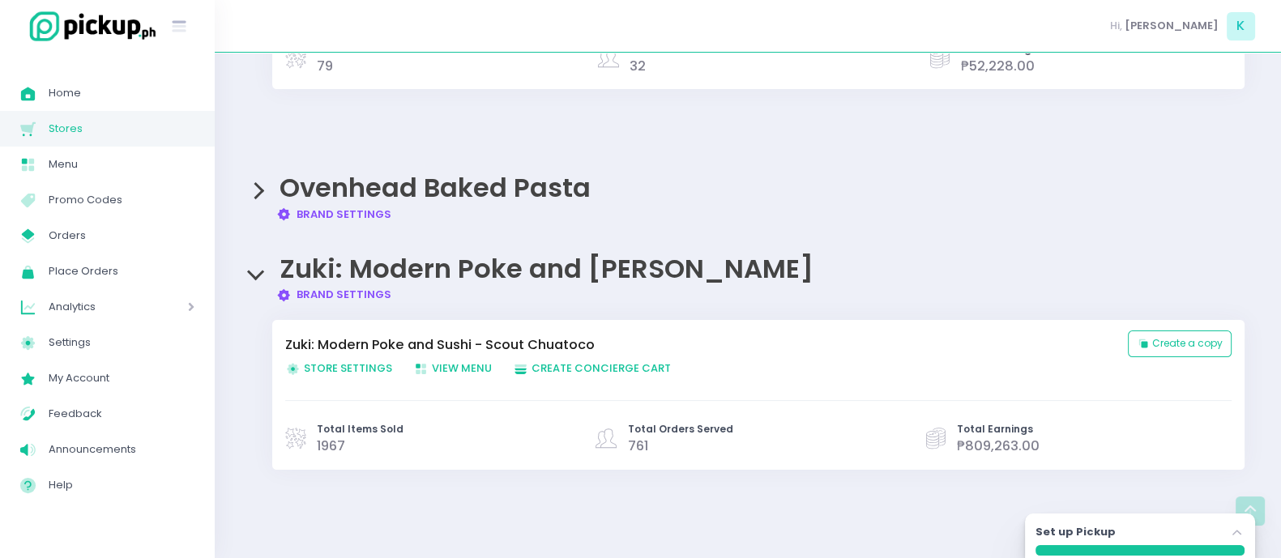
click at [357, 369] on span "Store Settings Created with Sketch. Store Settings" at bounding box center [338, 368] width 107 height 15
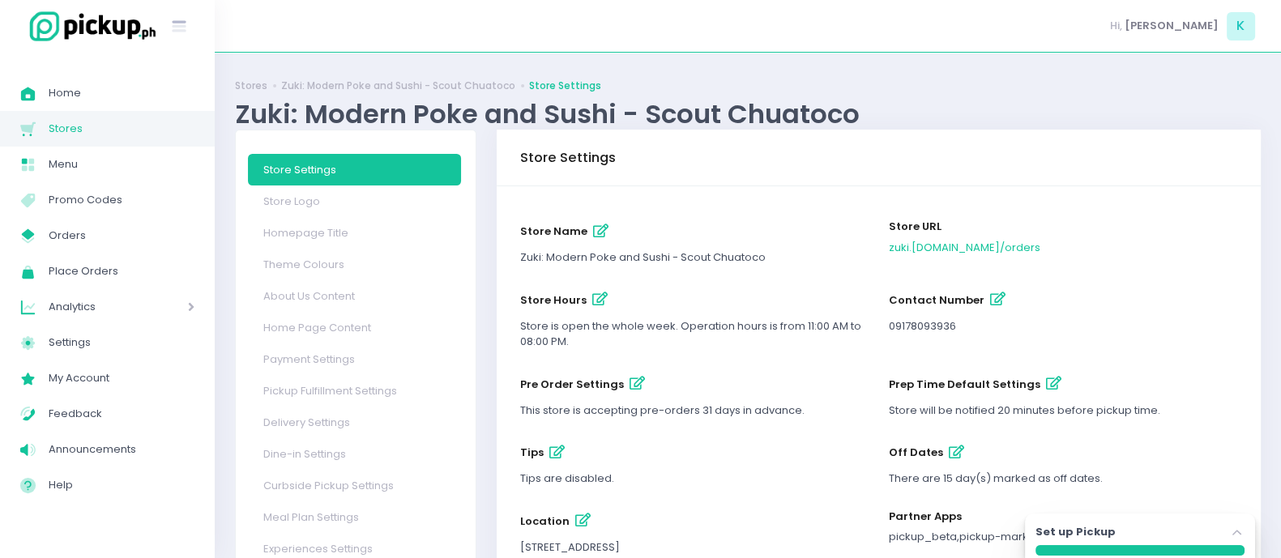
scroll to position [128, 0]
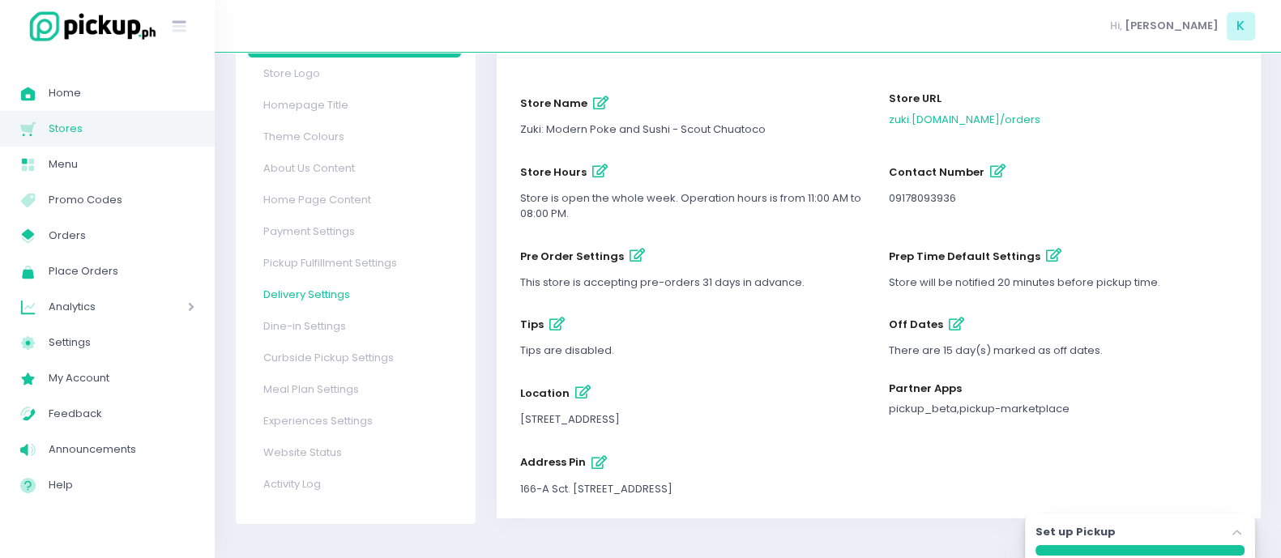
click at [284, 285] on link "Delivery Settings" at bounding box center [354, 295] width 213 height 32
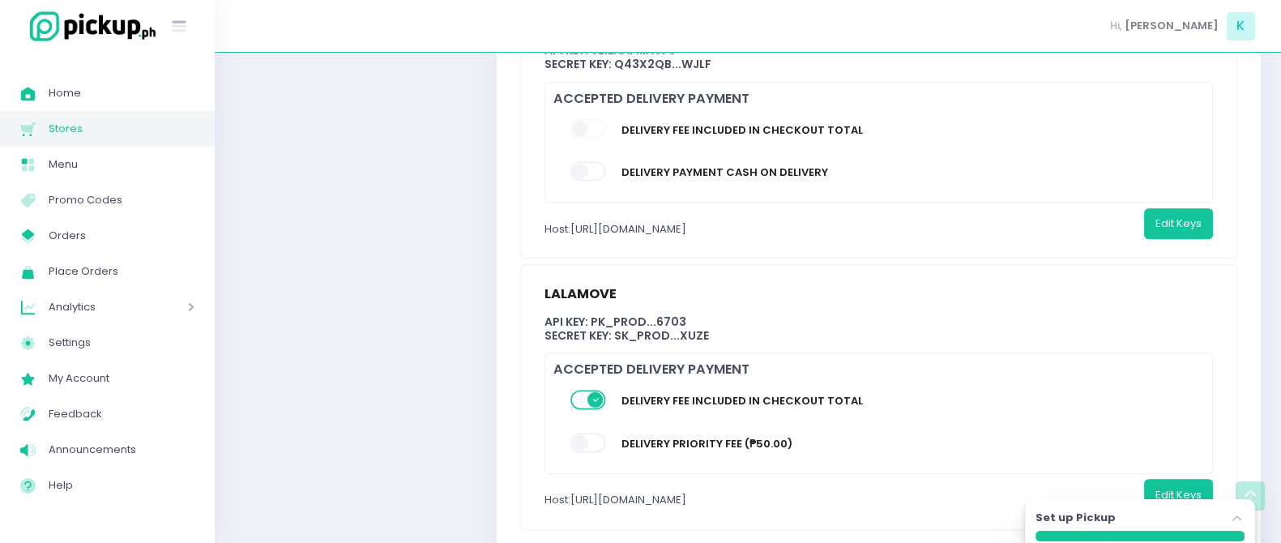
scroll to position [802, 0]
click at [593, 436] on span at bounding box center [589, 440] width 37 height 19
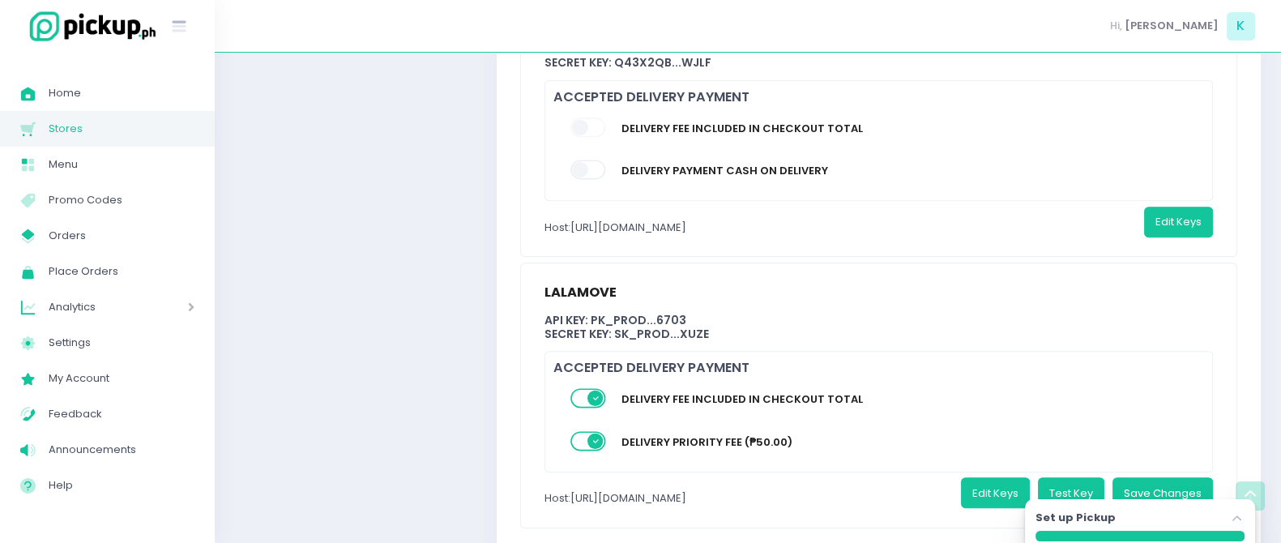
scroll to position [859, 0]
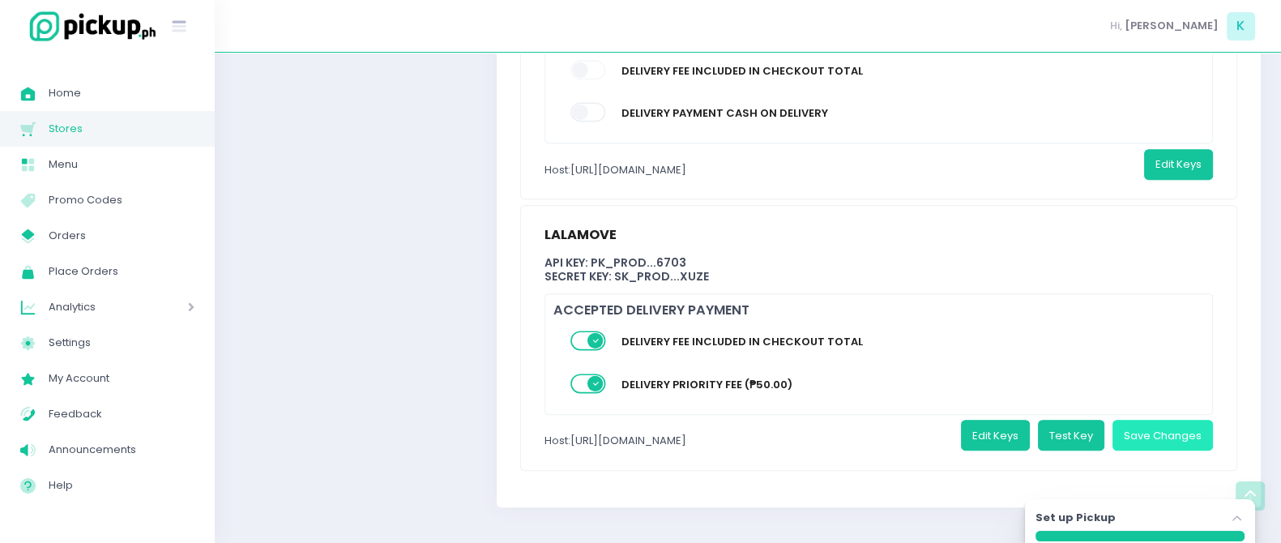
click at [1168, 427] on button "Save Changes" at bounding box center [1163, 435] width 100 height 31
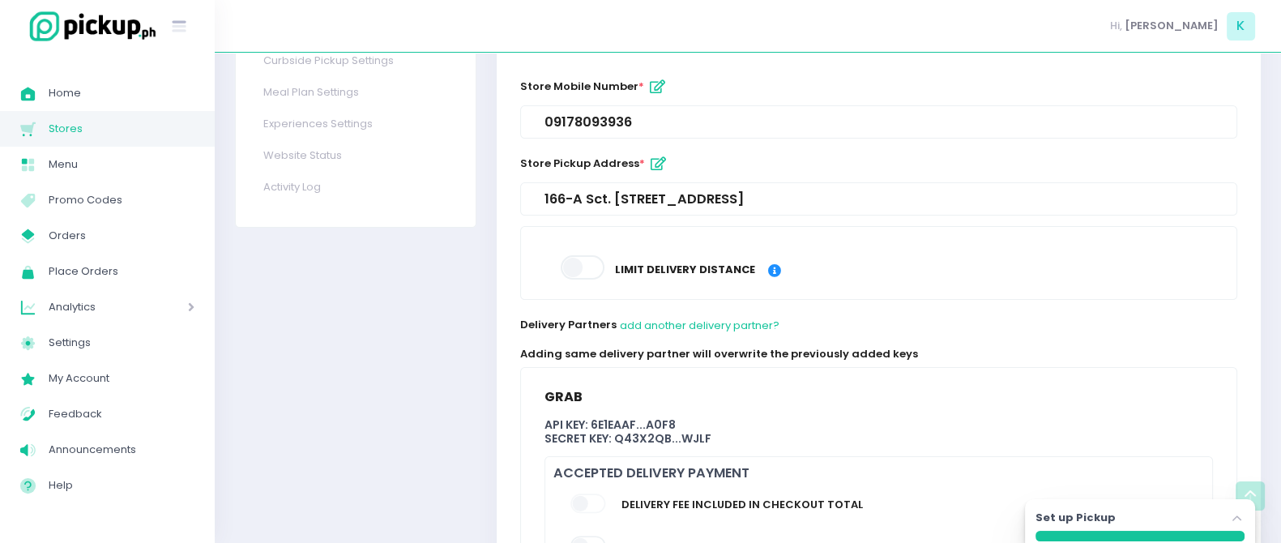
scroll to position [844, 0]
